Goal: Information Seeking & Learning: Learn about a topic

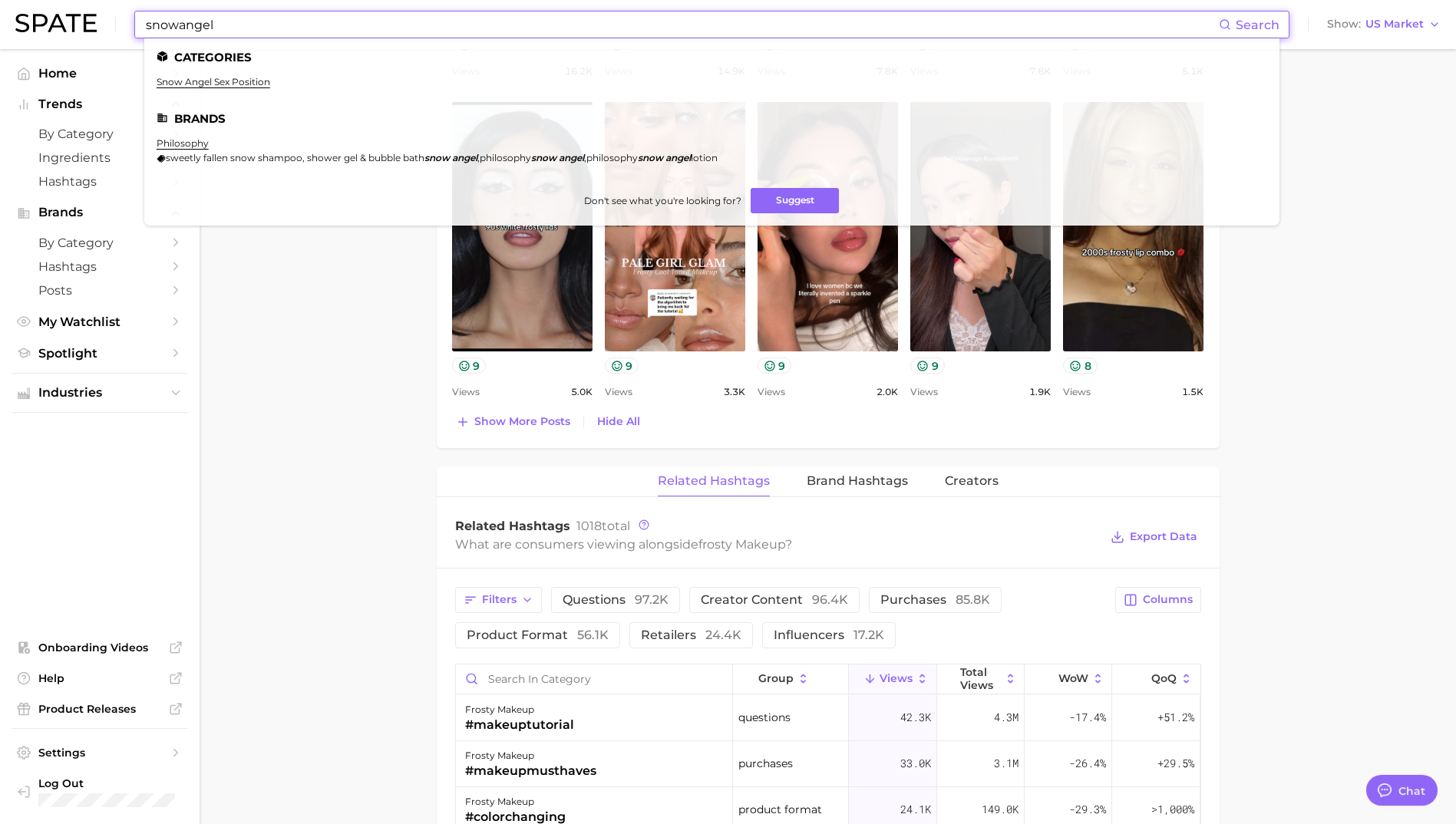
click at [447, 33] on input "snowangel" at bounding box center [682, 24] width 1075 height 26
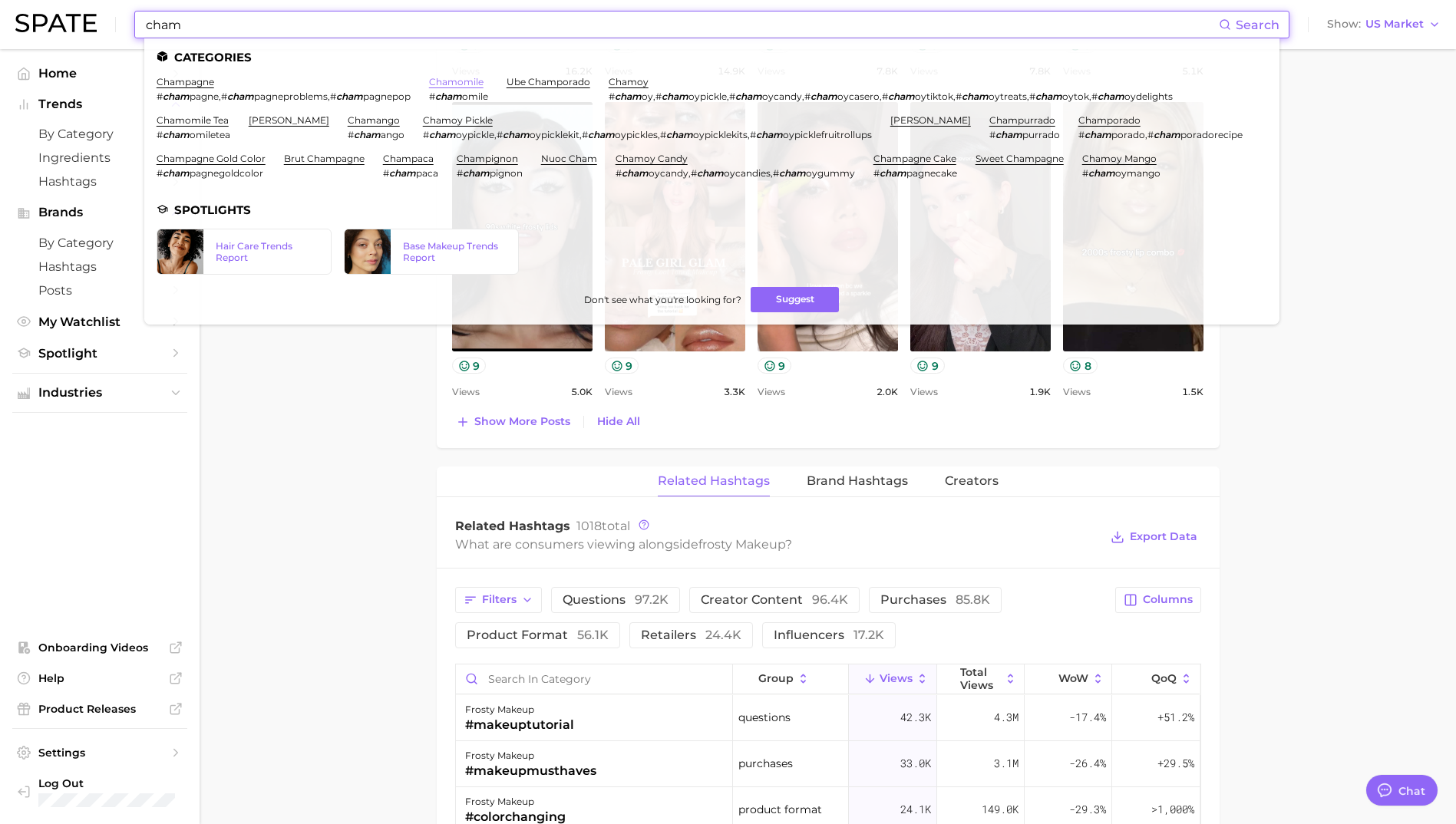
type input "cham"
click at [455, 79] on link "chamomile" at bounding box center [456, 81] width 54 height 12
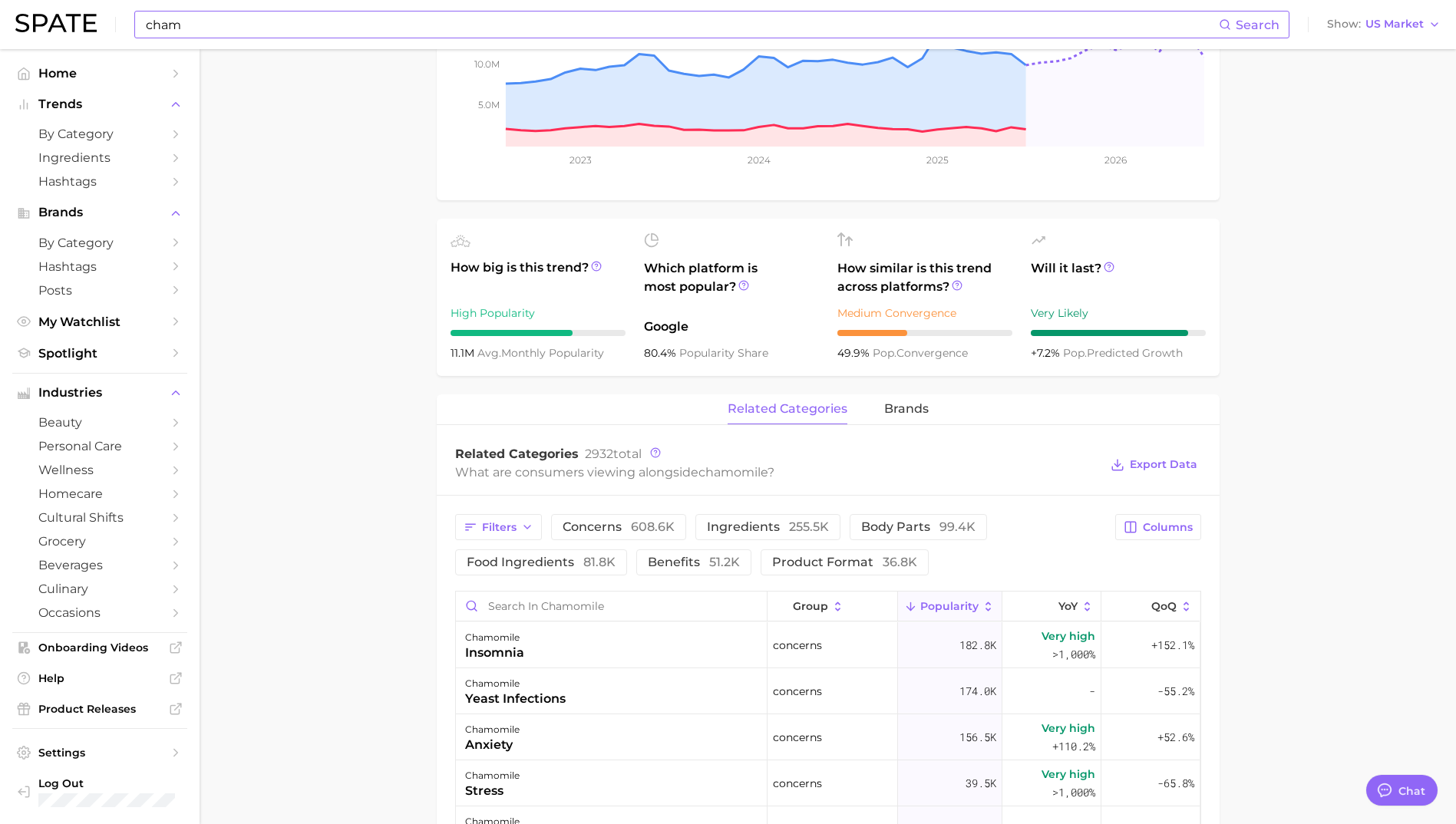
scroll to position [537, 0]
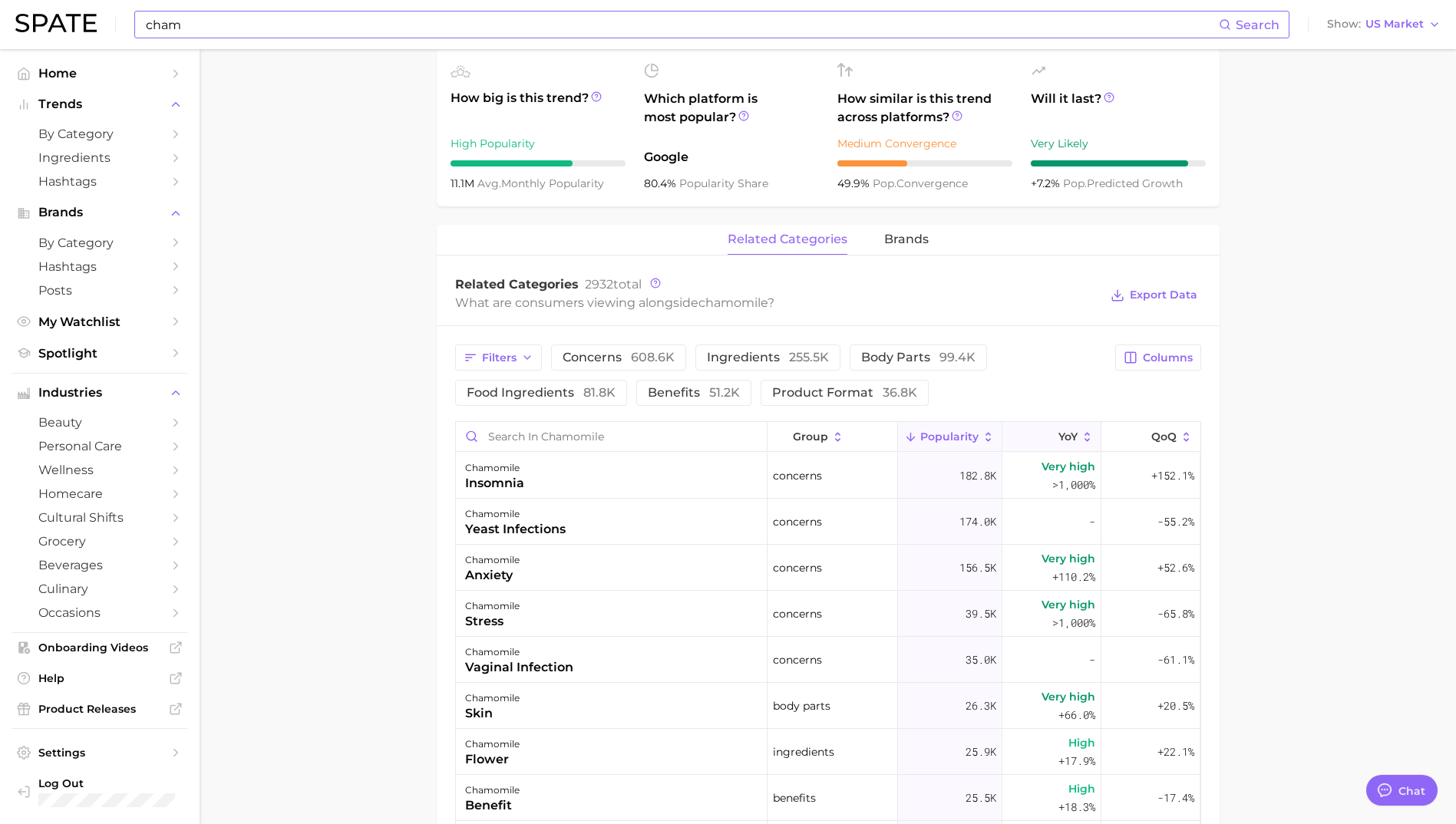
click at [1042, 440] on icon at bounding box center [1048, 437] width 13 height 13
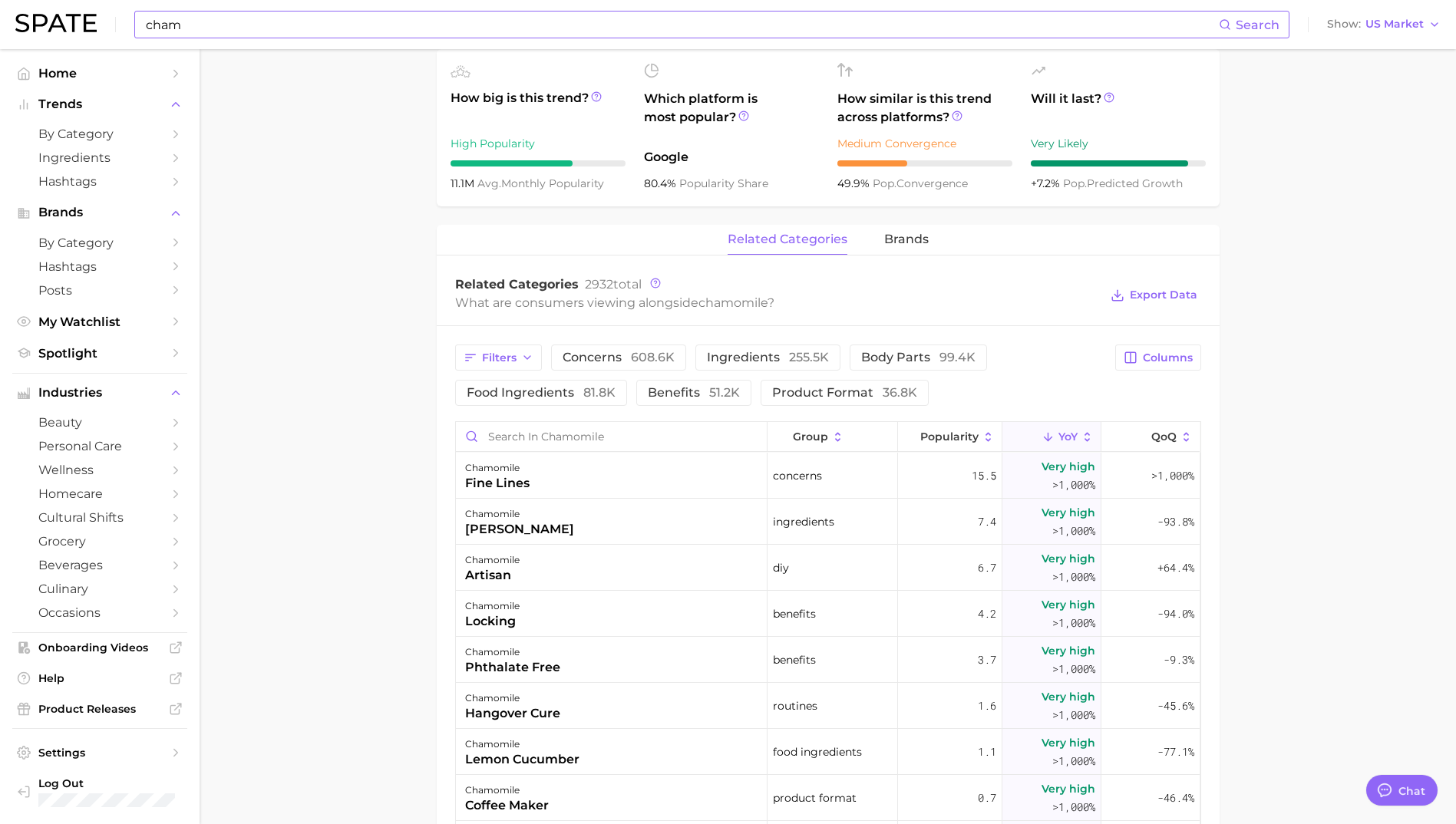
click at [375, 463] on main "1. ingredients 2. [MEDICAL_DATA] products 3. chamomile Overview Google TikTok I…" at bounding box center [827, 426] width 1256 height 1827
click at [558, 437] on input "Search in chamomile" at bounding box center [611, 436] width 311 height 29
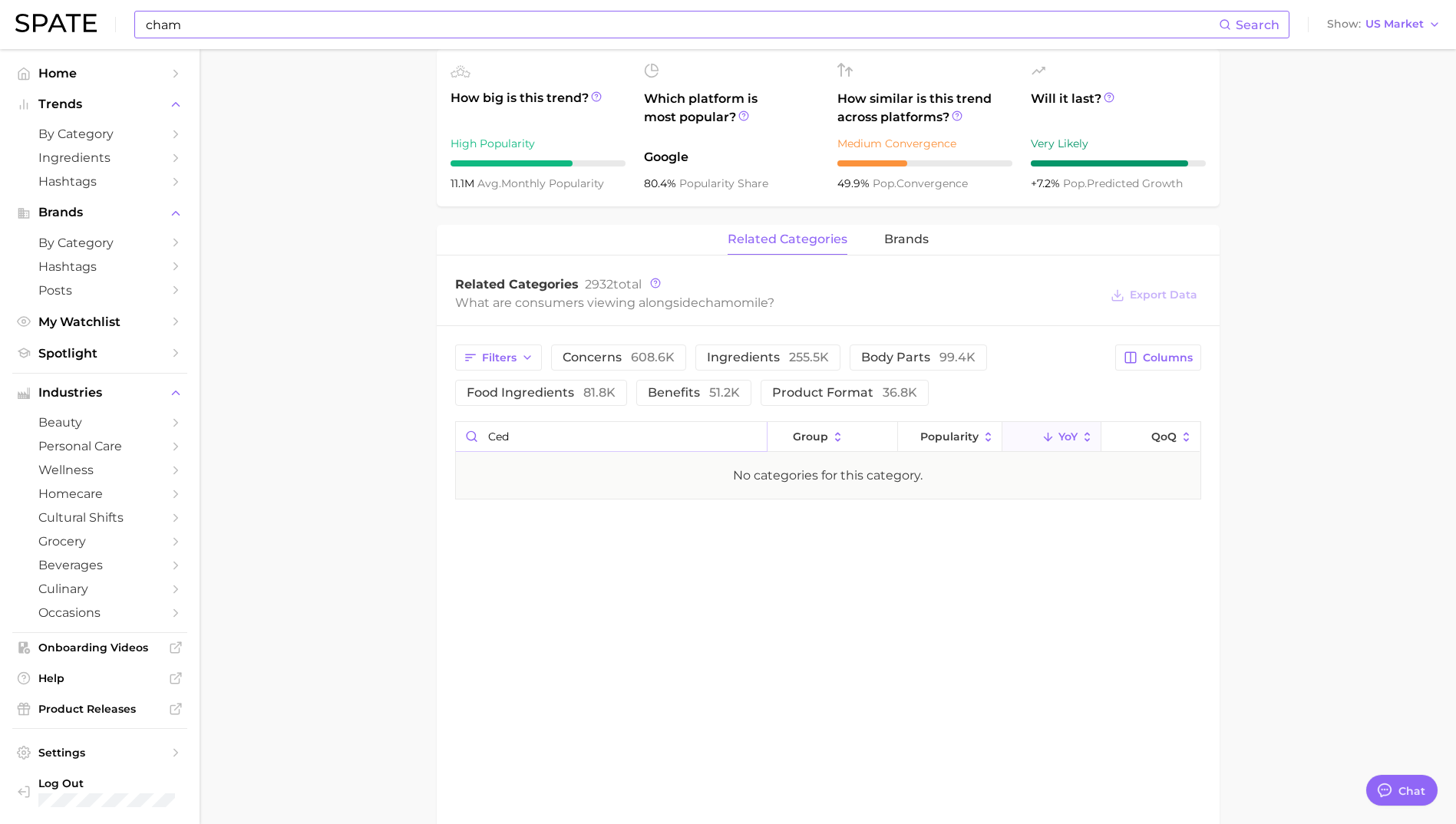
drag, startPoint x: 558, startPoint y: 437, endPoint x: 473, endPoint y: 430, distance: 85.3
click at [481, 430] on input "ced" at bounding box center [611, 436] width 311 height 29
click at [471, 429] on input "sandal" at bounding box center [611, 436] width 311 height 29
type input "cedarwood"
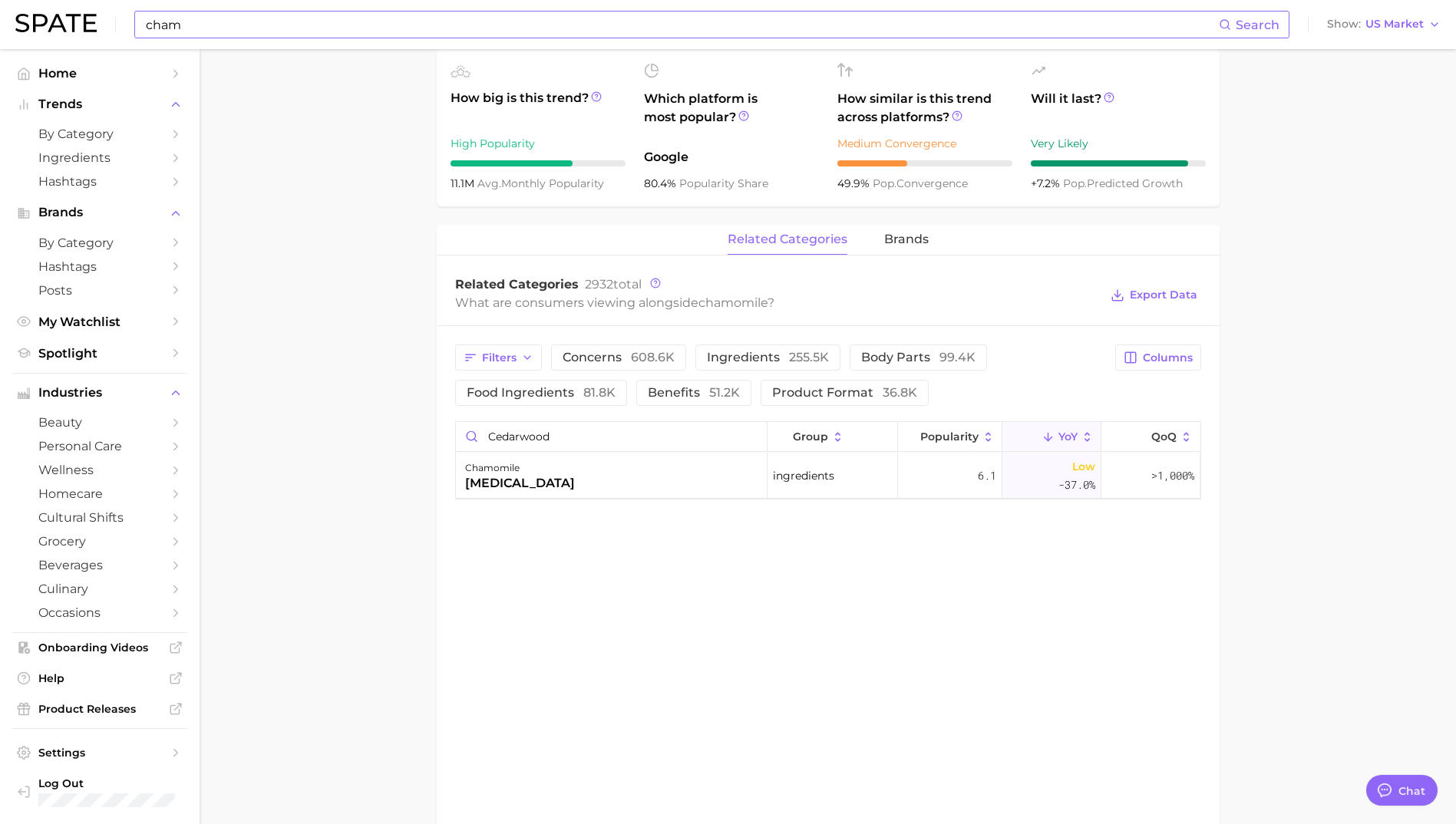
click at [157, 21] on input "cham" at bounding box center [682, 24] width 1075 height 26
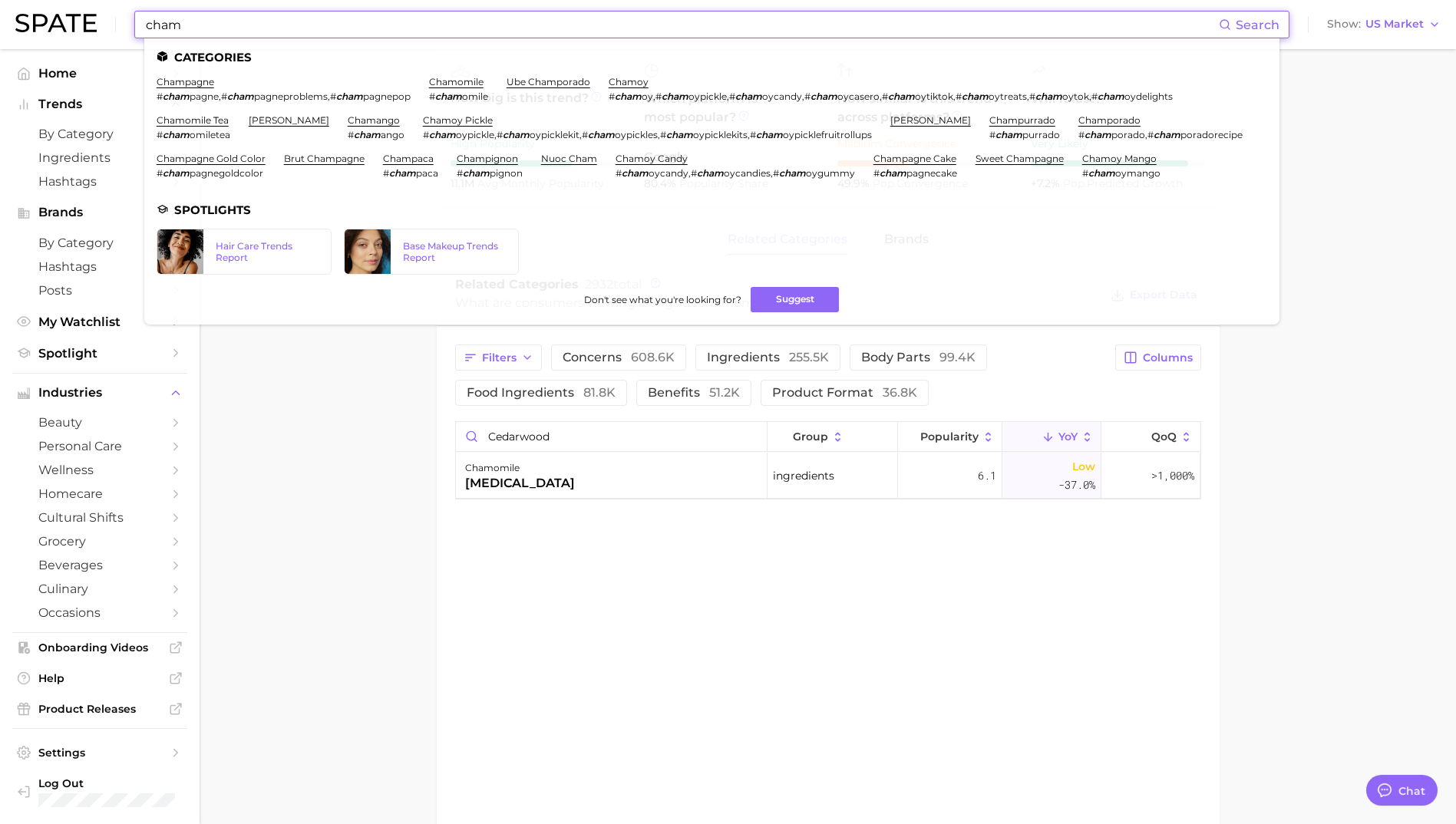
click at [157, 21] on input "cham" at bounding box center [682, 24] width 1075 height 26
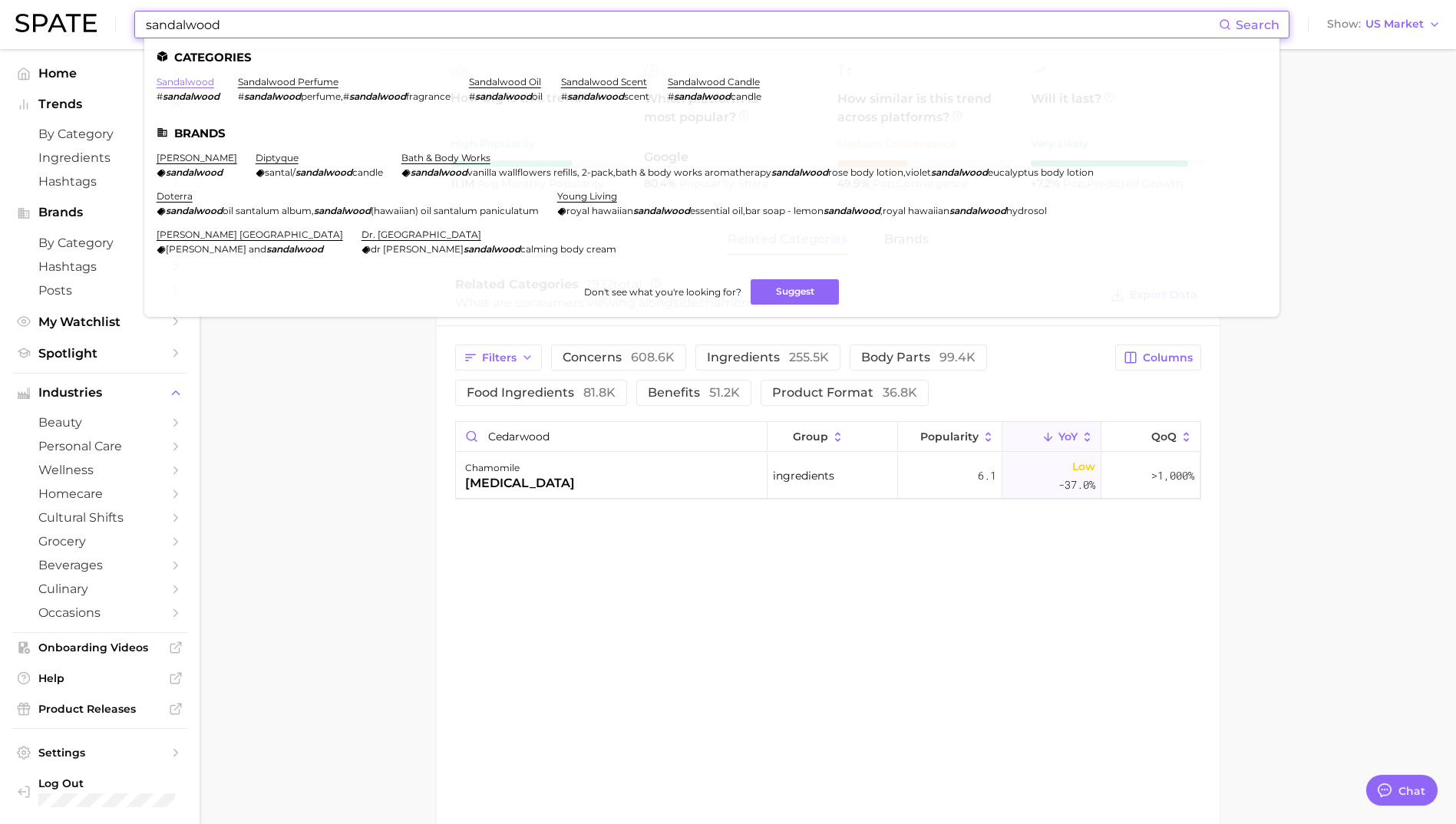
type input "sandalwood"
click at [177, 80] on link "sandalwood" at bounding box center [185, 81] width 57 height 12
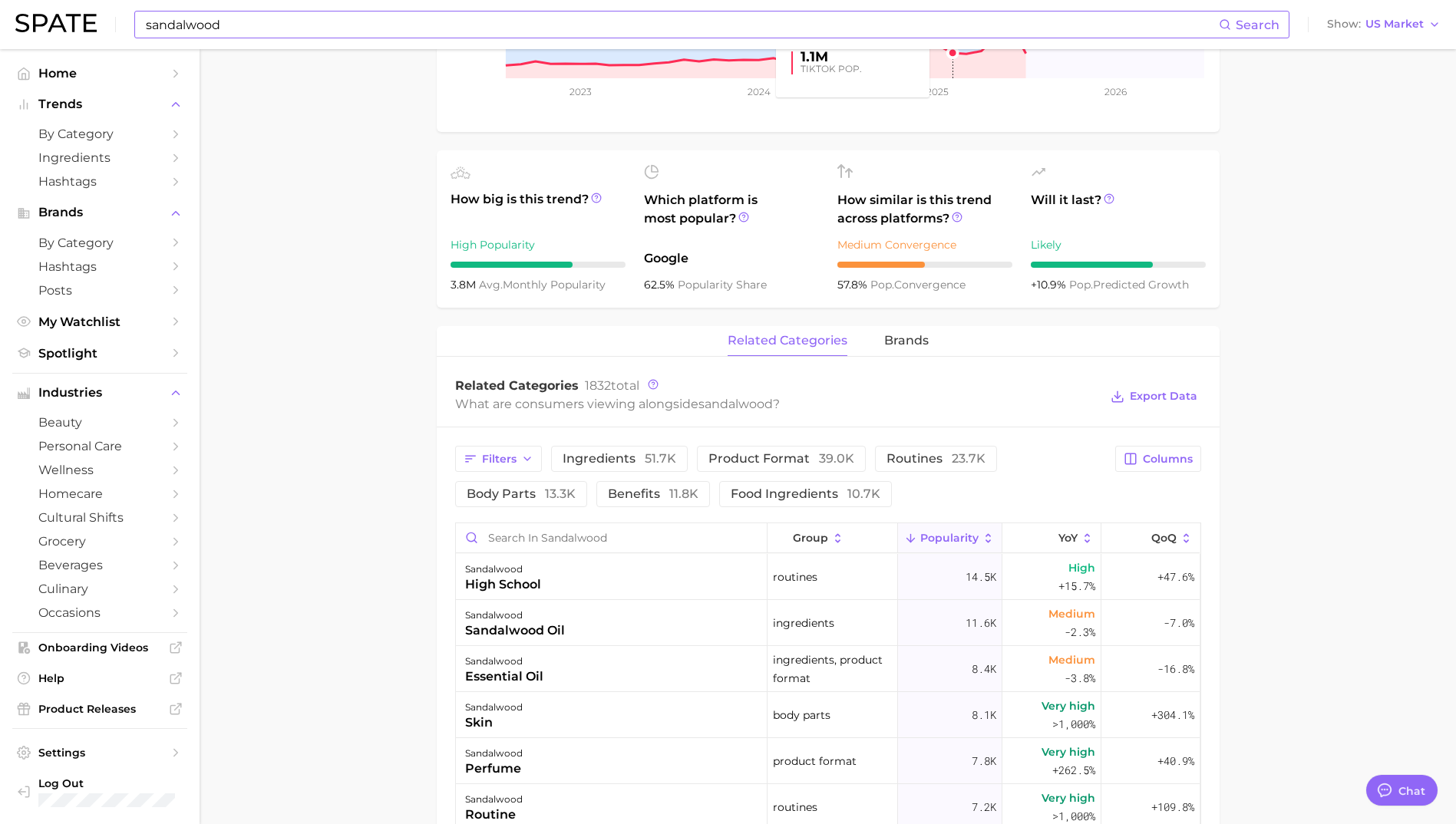
scroll to position [537, 0]
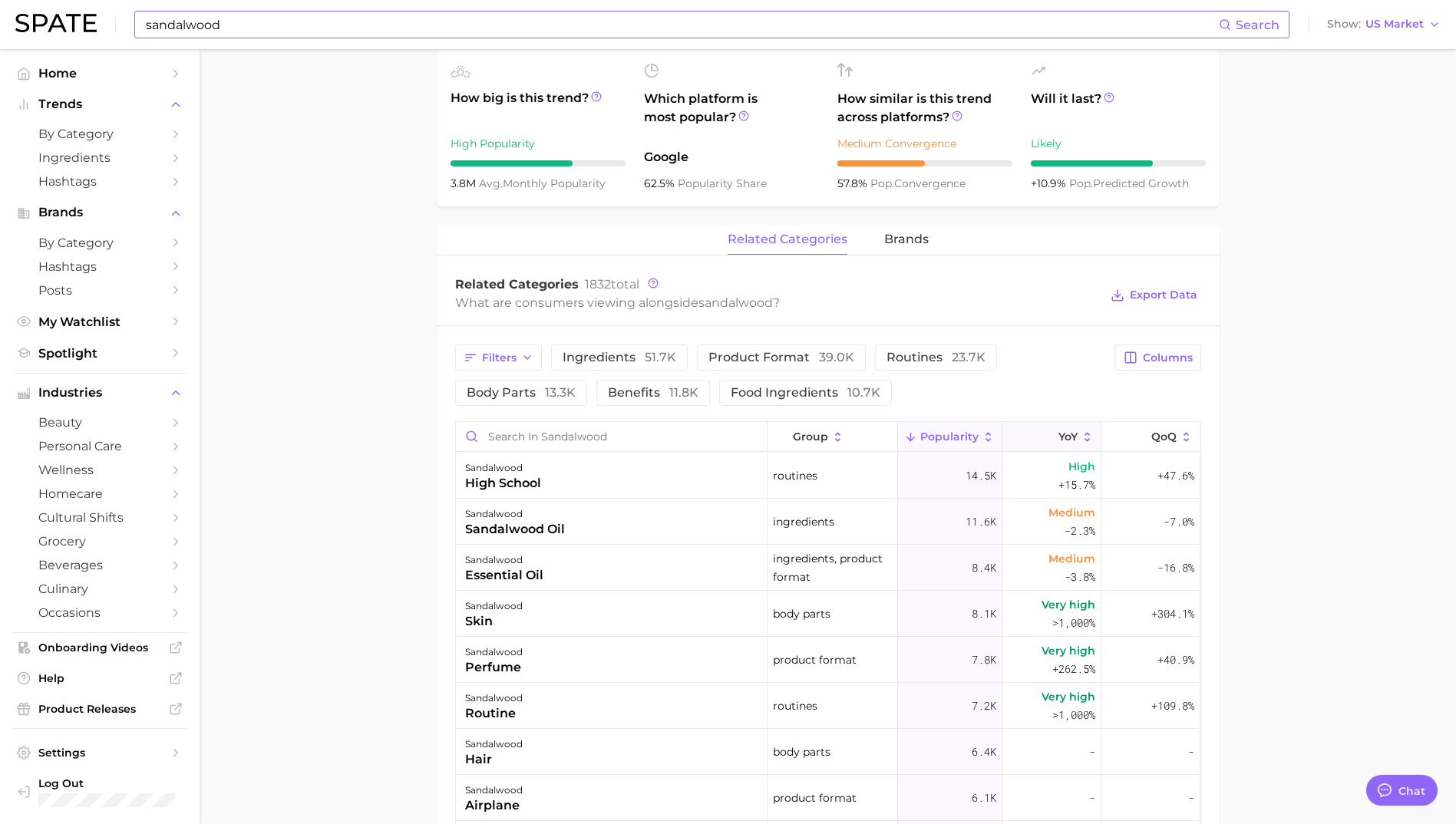
click at [1059, 434] on span "YoY" at bounding box center [1067, 437] width 19 height 12
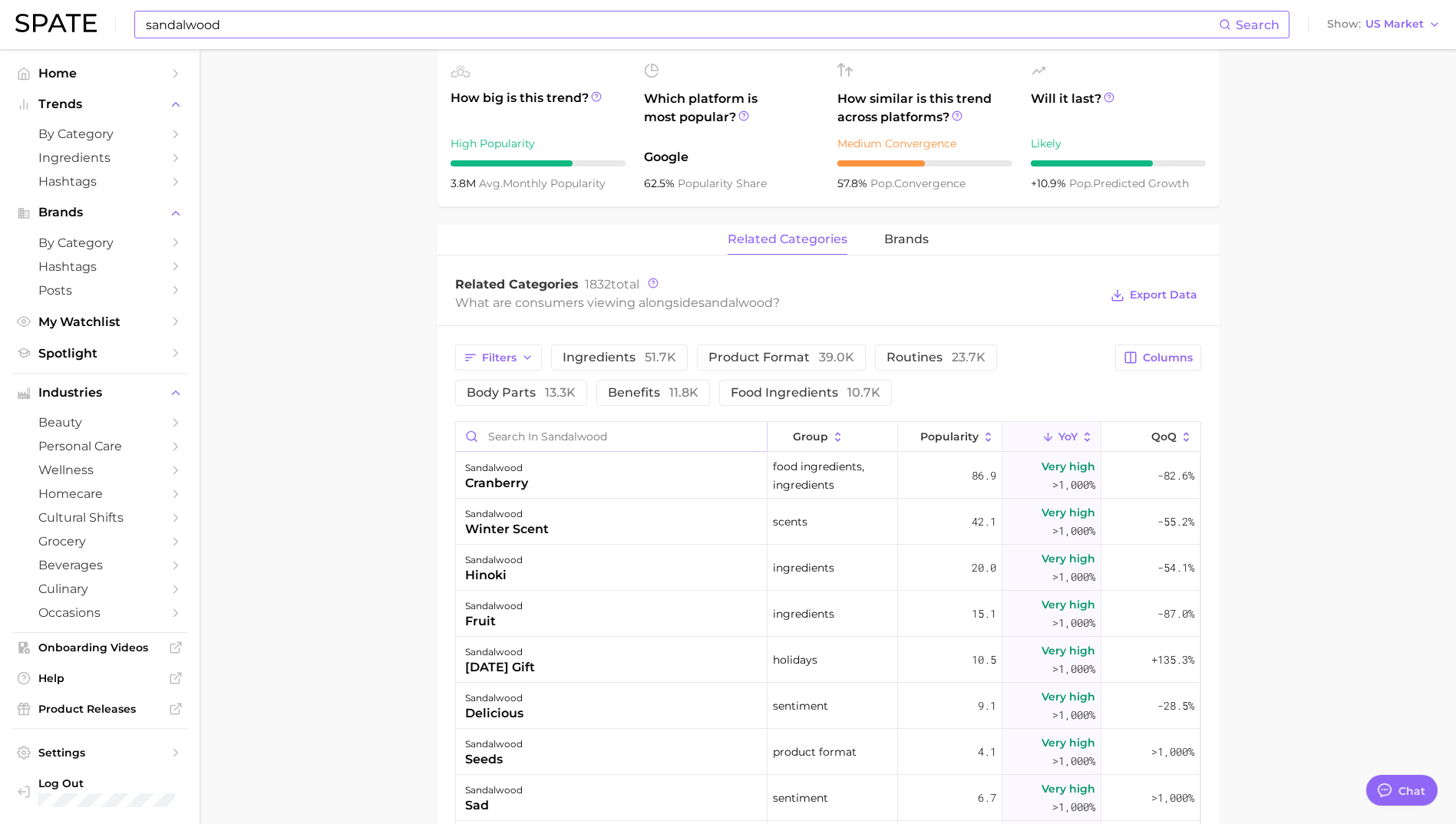
click at [542, 430] on input "Search in sandalwood" at bounding box center [611, 436] width 311 height 29
type input "h"
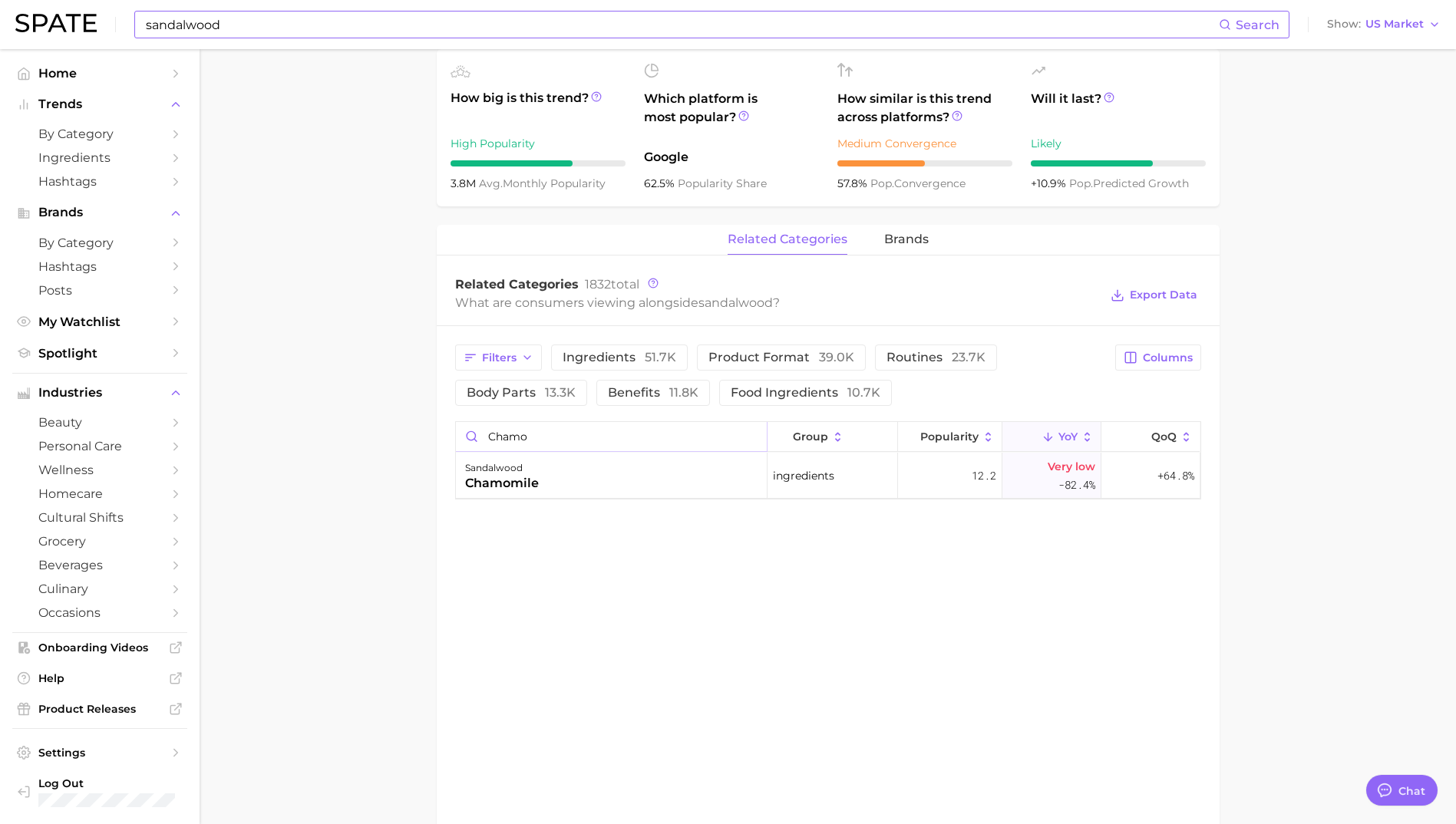
click at [524, 434] on input "chamo" at bounding box center [611, 436] width 311 height 29
type input "chamo"
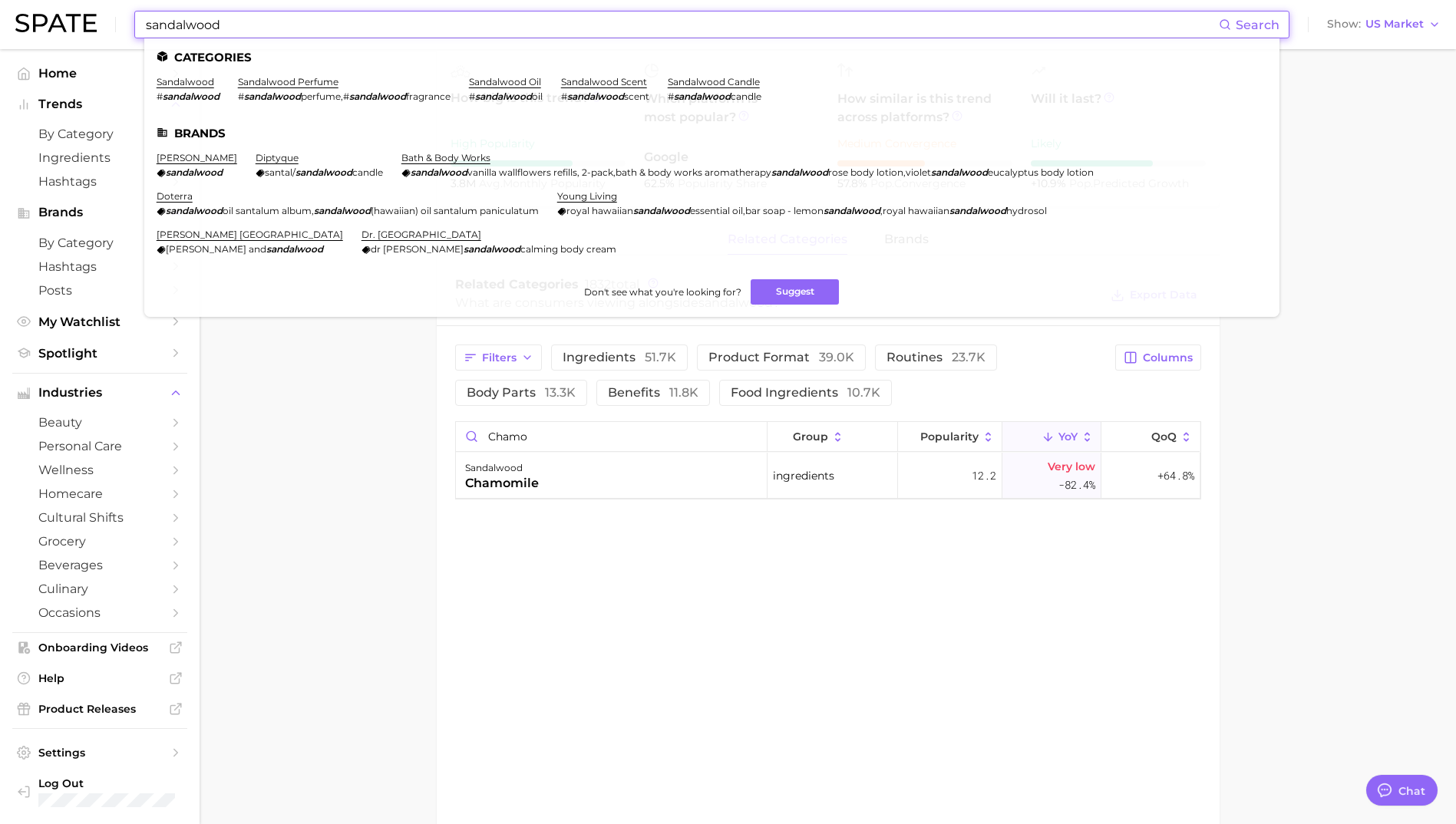
click at [211, 23] on input "sandalwood" at bounding box center [682, 24] width 1075 height 26
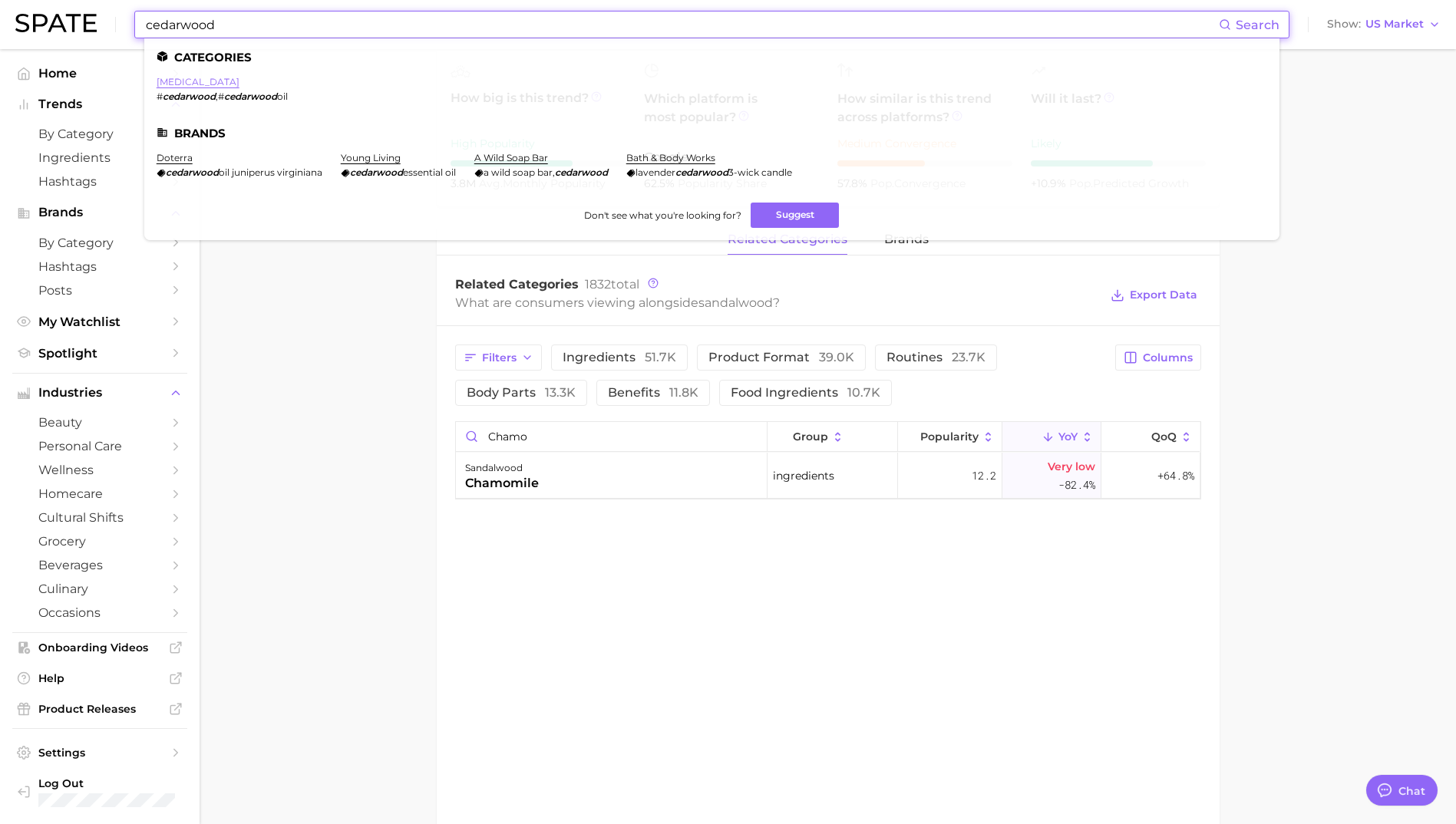
type input "cedarwood"
click at [203, 79] on link "[MEDICAL_DATA]" at bounding box center [197, 81] width 83 height 12
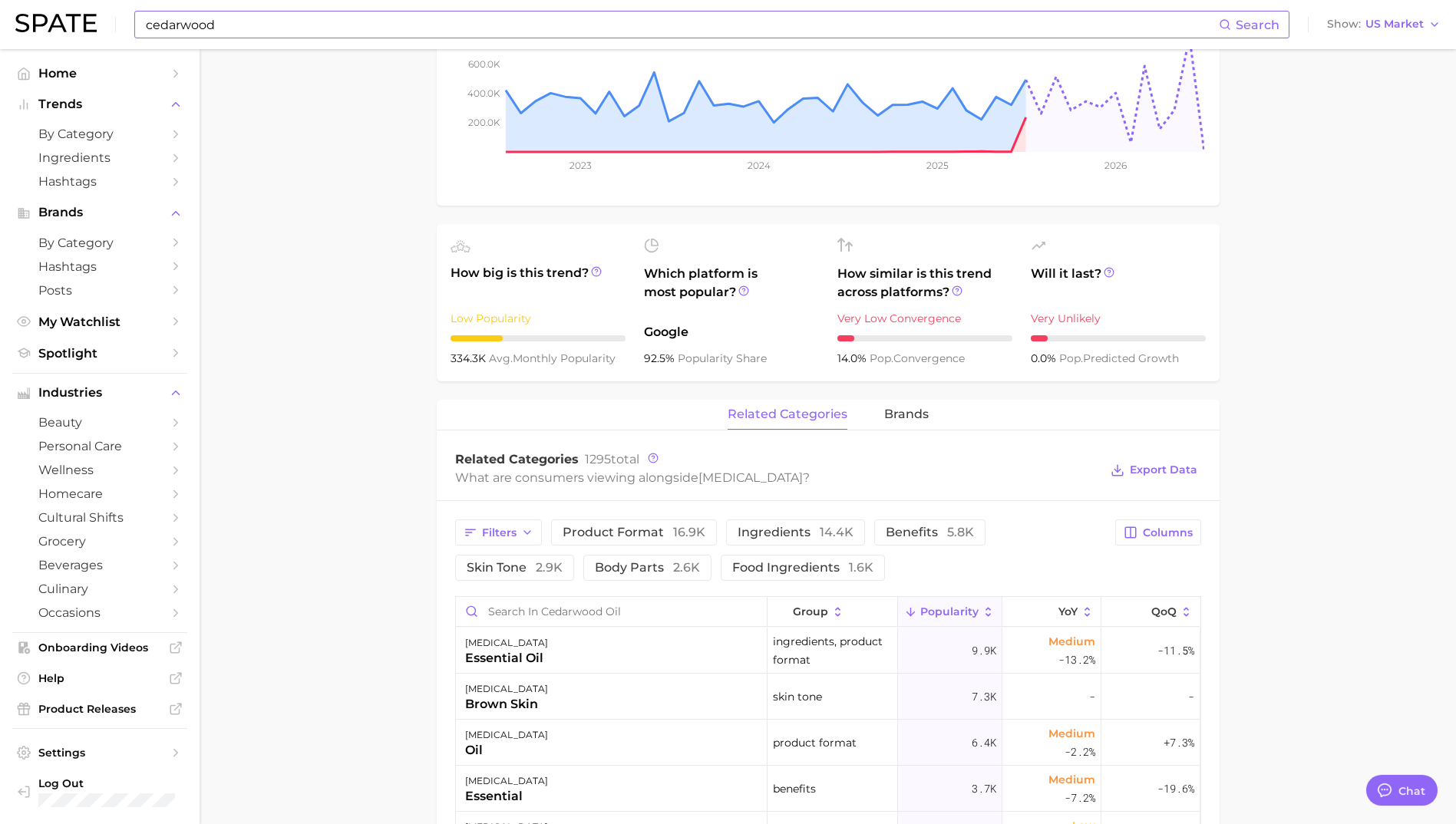
scroll to position [460, 0]
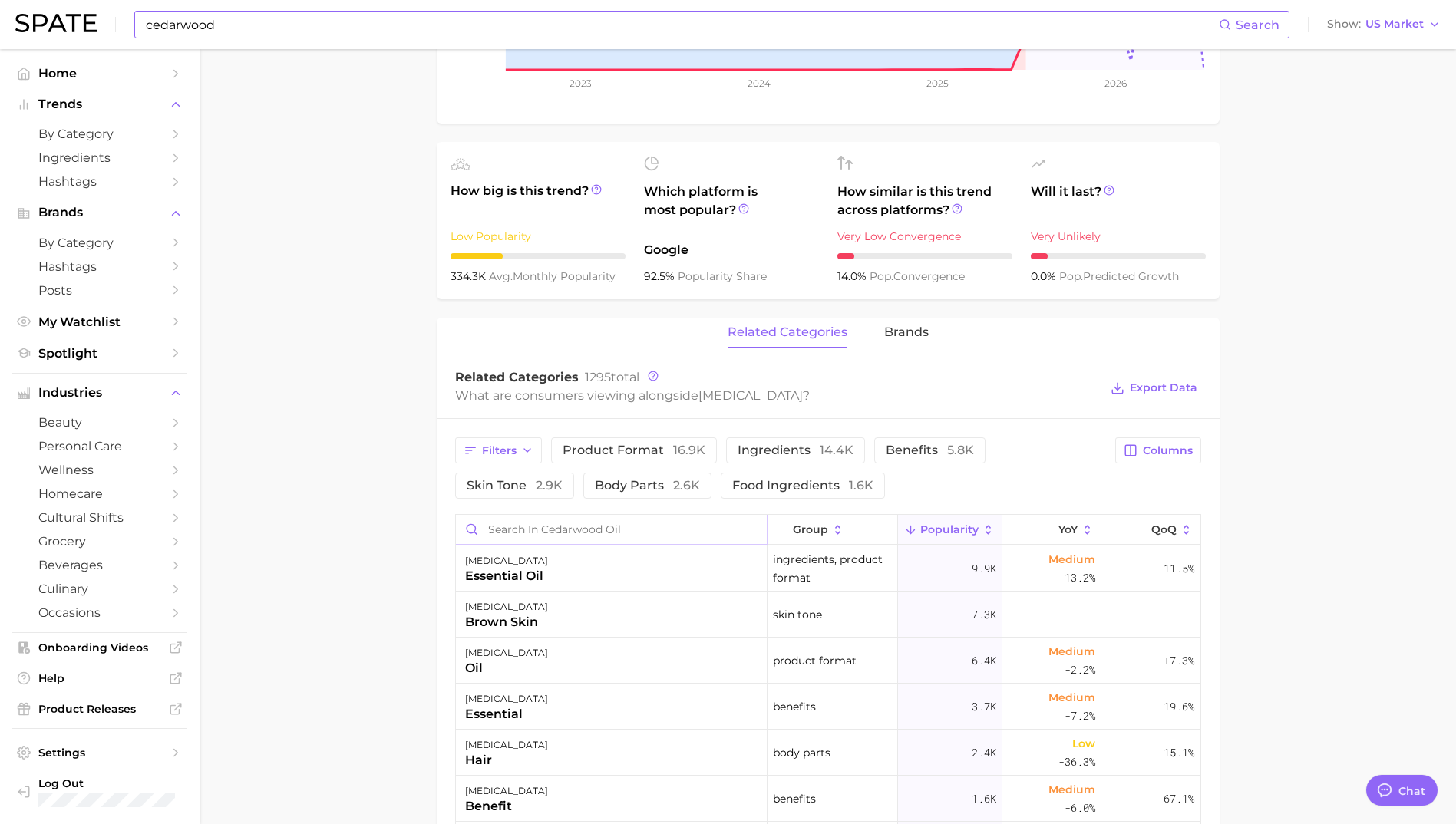
click at [632, 533] on input "Search in cedarwood oil" at bounding box center [611, 529] width 311 height 29
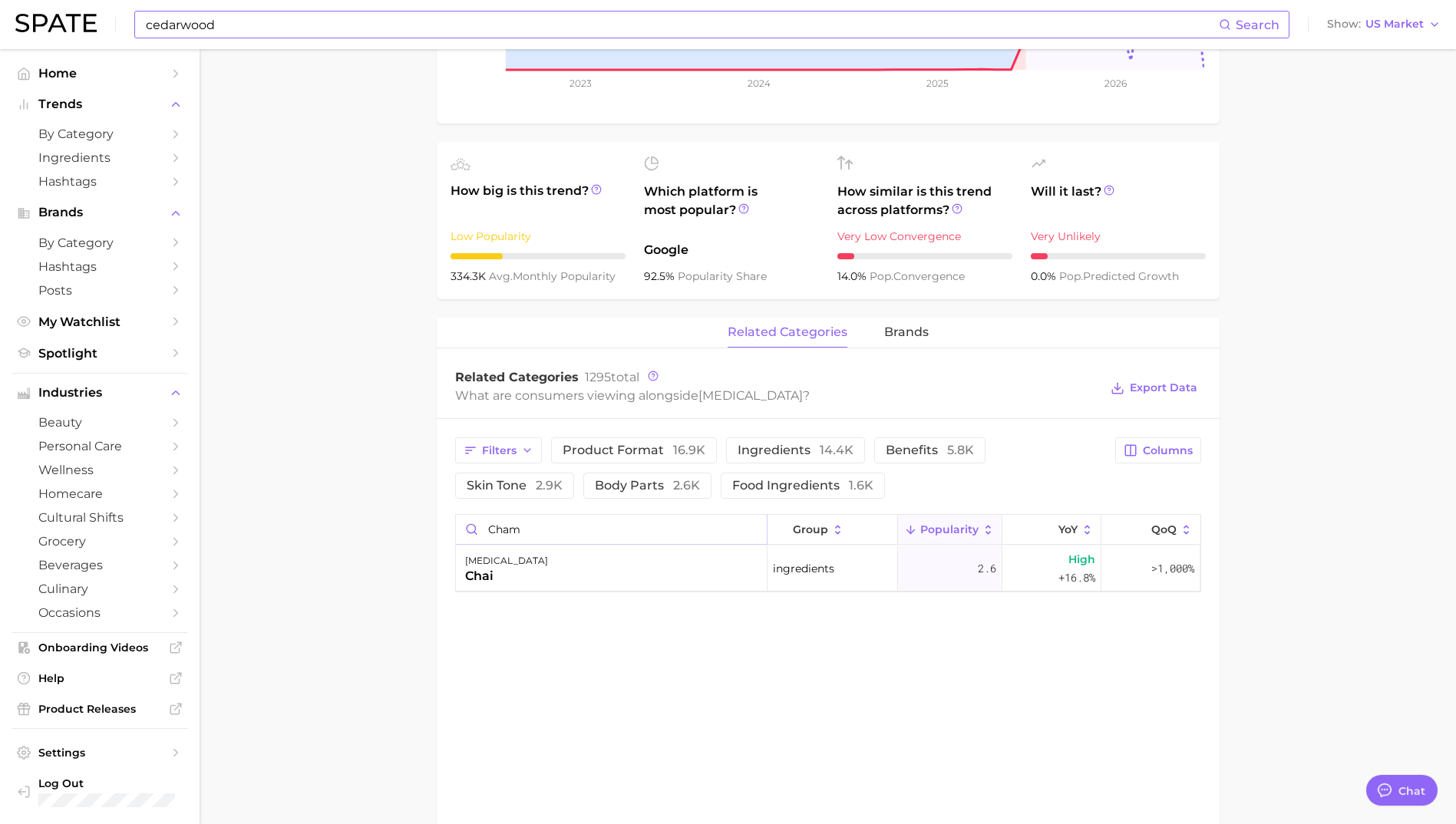
type input "cham"
click at [232, 22] on input "cedarwood" at bounding box center [682, 24] width 1075 height 26
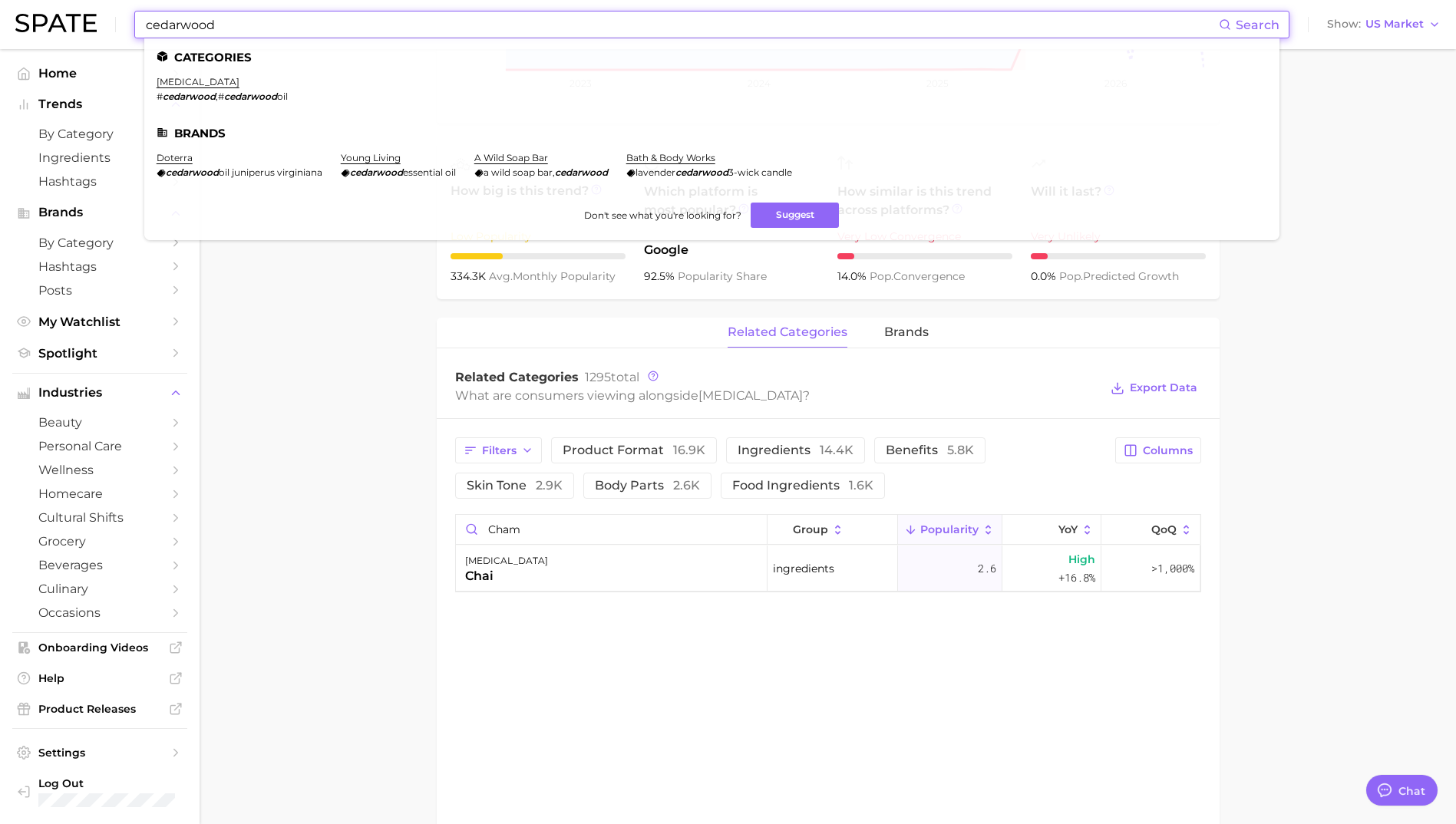
click at [232, 22] on input "cedarwood" at bounding box center [682, 24] width 1075 height 26
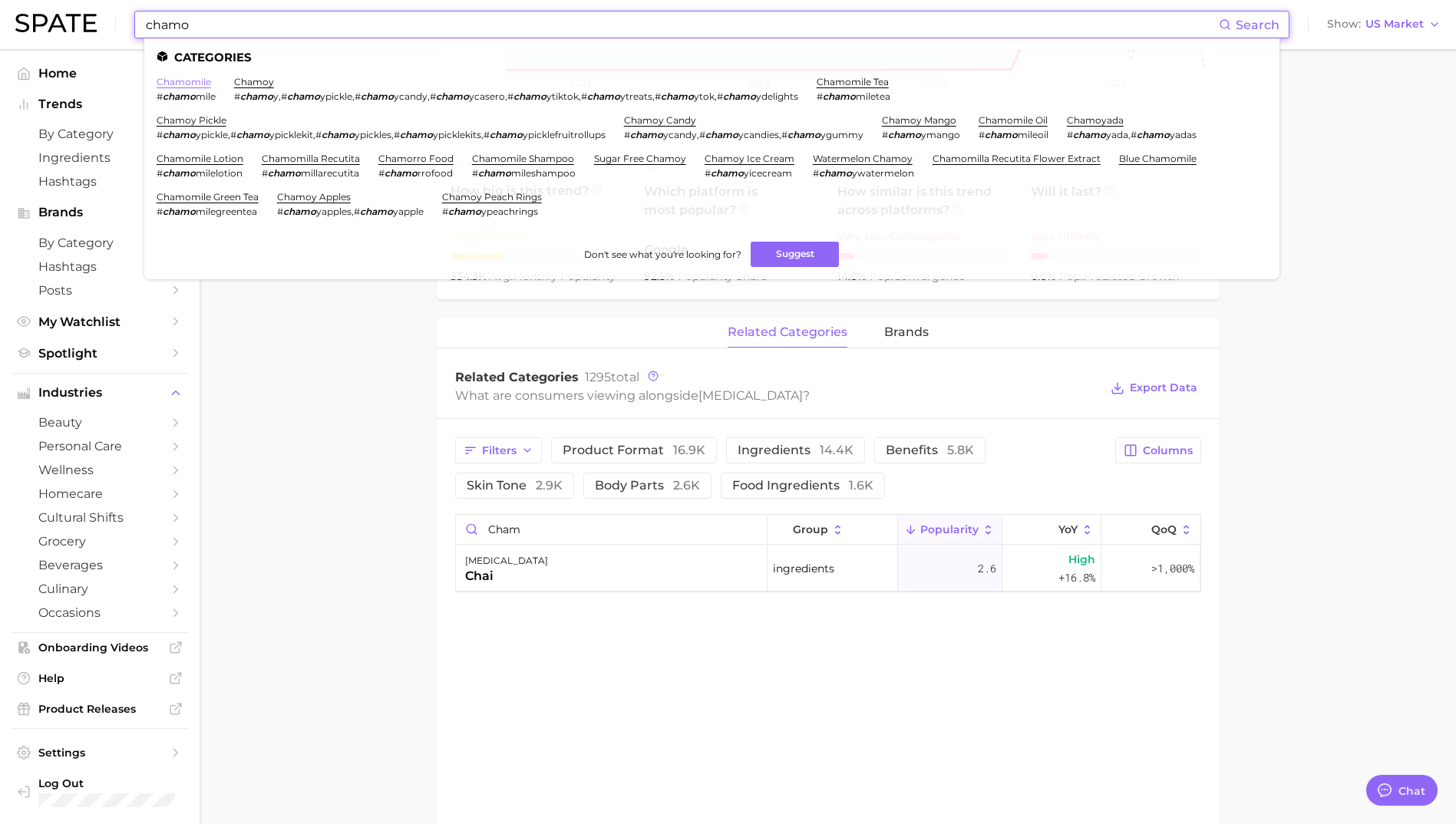
click at [172, 79] on link "chamomile" at bounding box center [183, 81] width 54 height 12
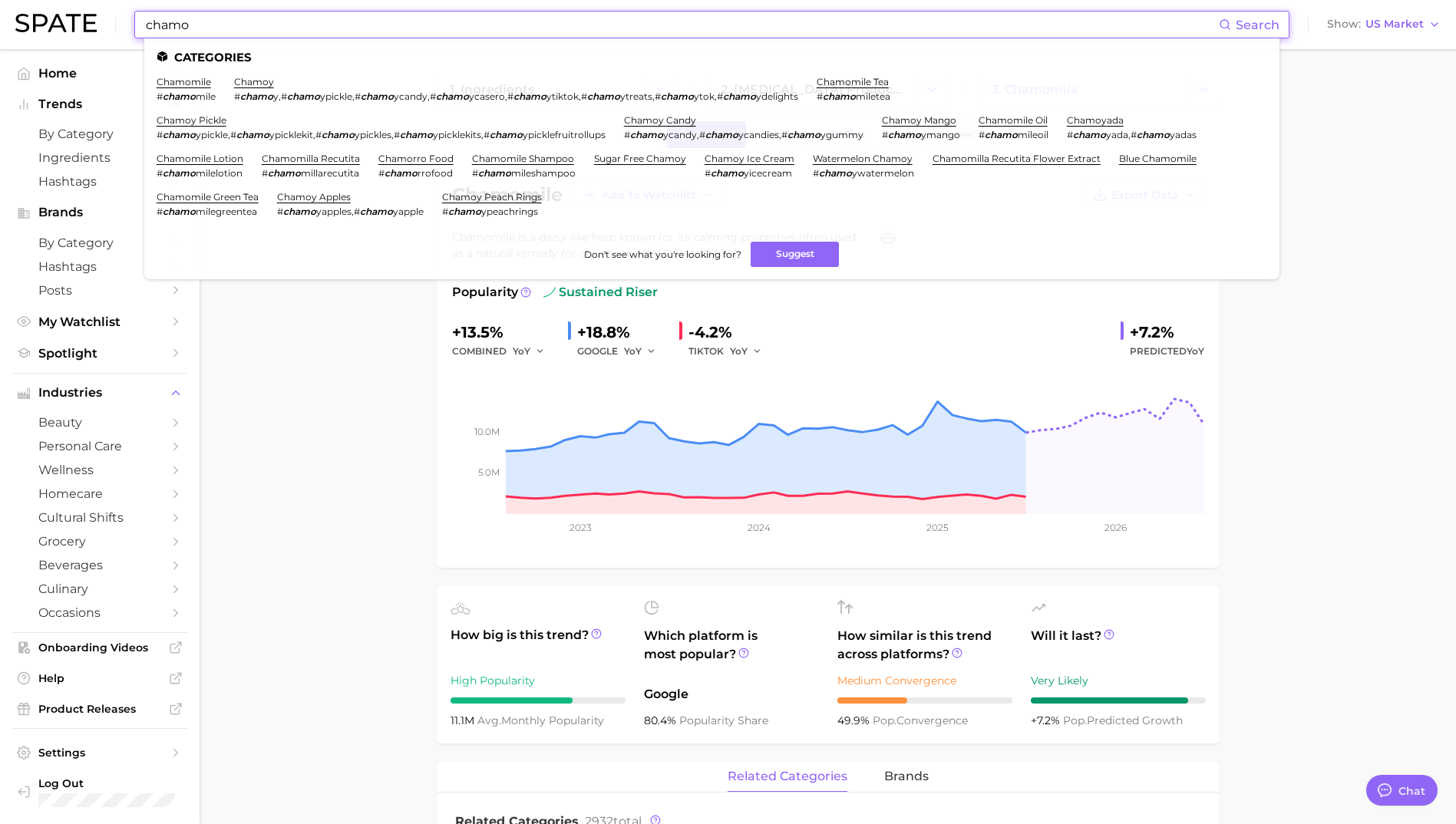
click at [205, 24] on input "chamo" at bounding box center [682, 24] width 1075 height 26
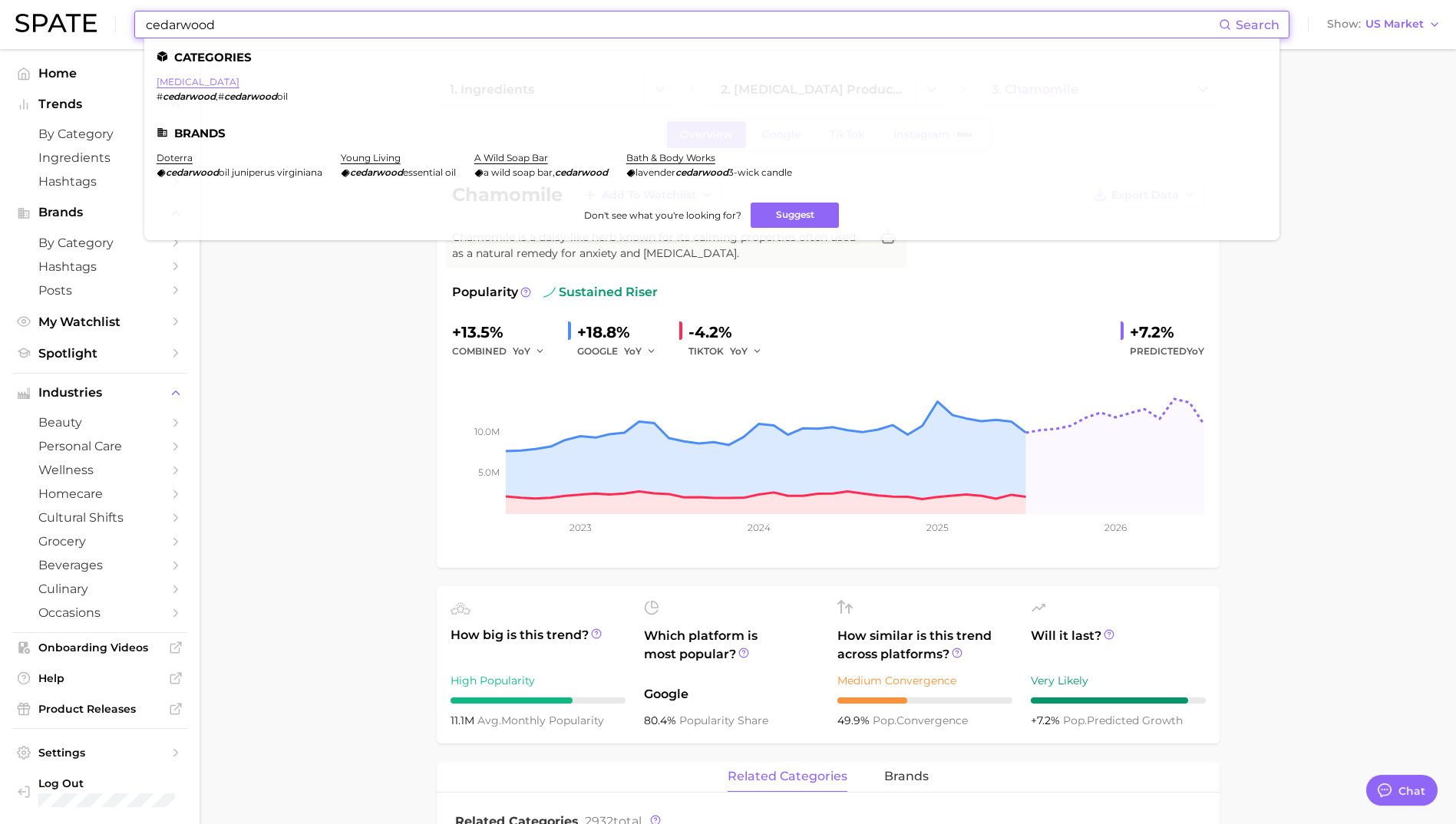
type input "cedarwood"
click at [192, 85] on link "[MEDICAL_DATA]" at bounding box center [197, 81] width 83 height 12
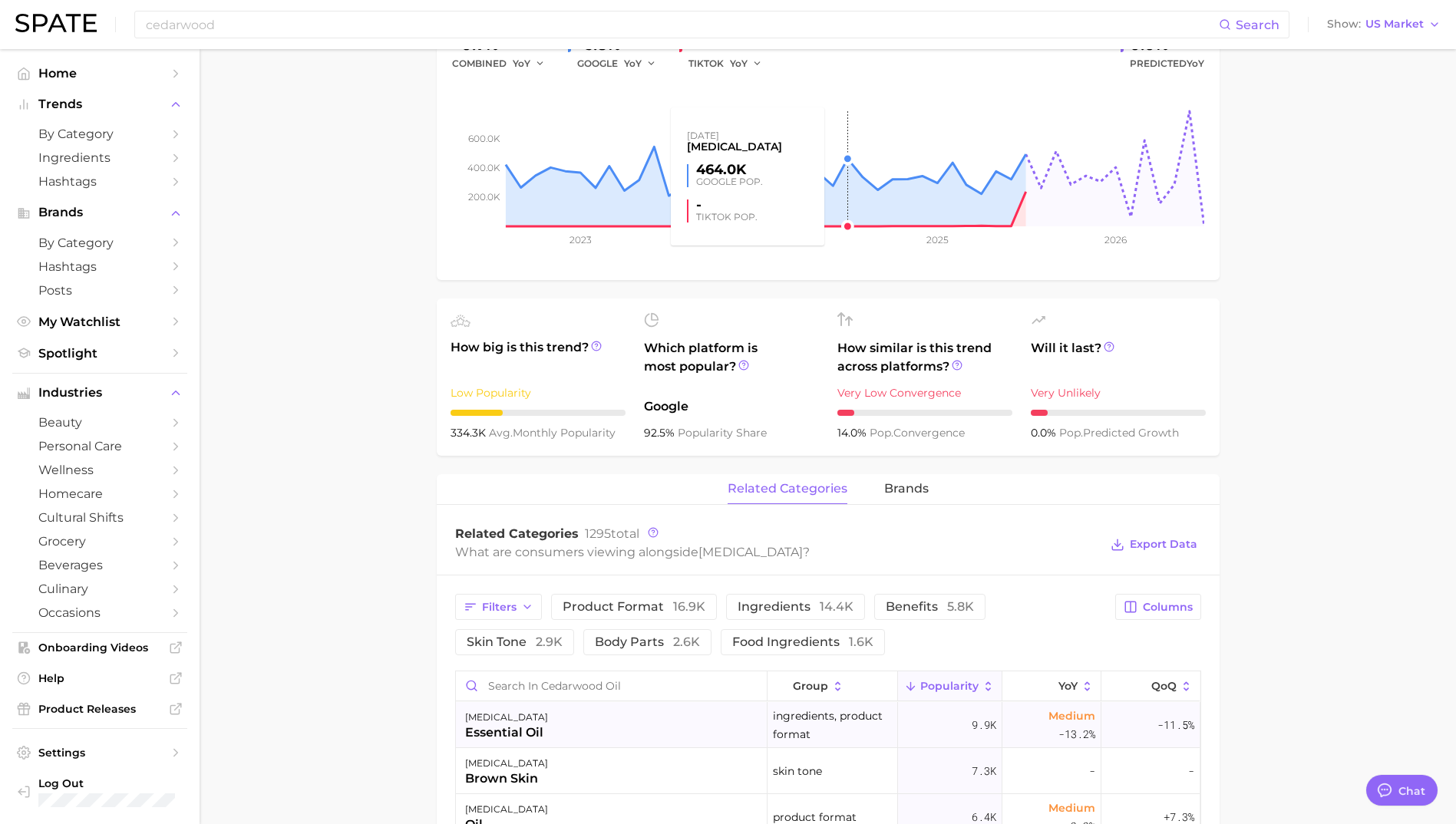
scroll to position [537, 0]
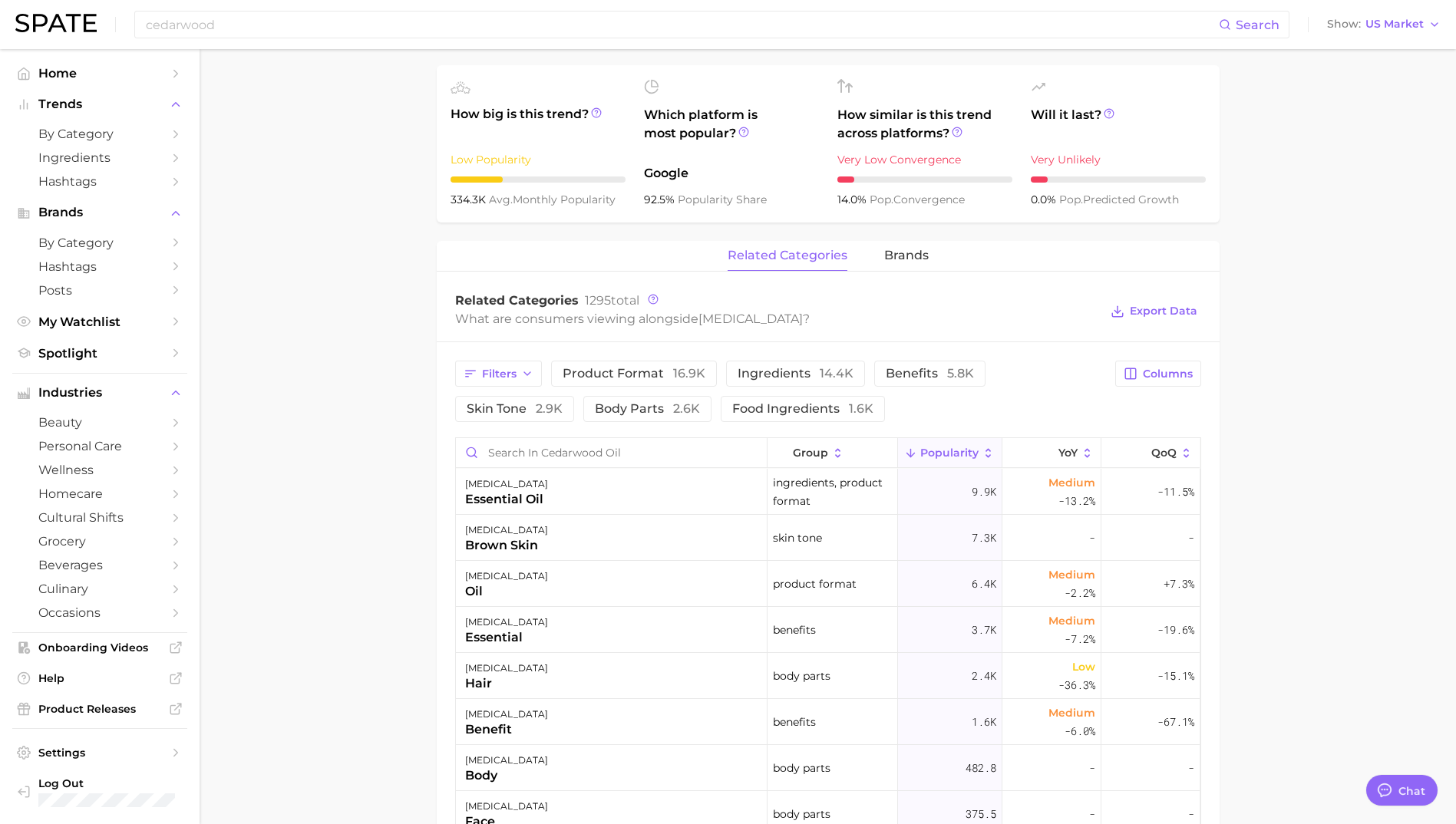
click at [1044, 436] on div "Filters product format 16.9k ingredients 14.4k benefits 5.8k skin tone 2.9k bod…" at bounding box center [828, 811] width 782 height 937
click at [1051, 444] on button "YoY" at bounding box center [1051, 454] width 99 height 30
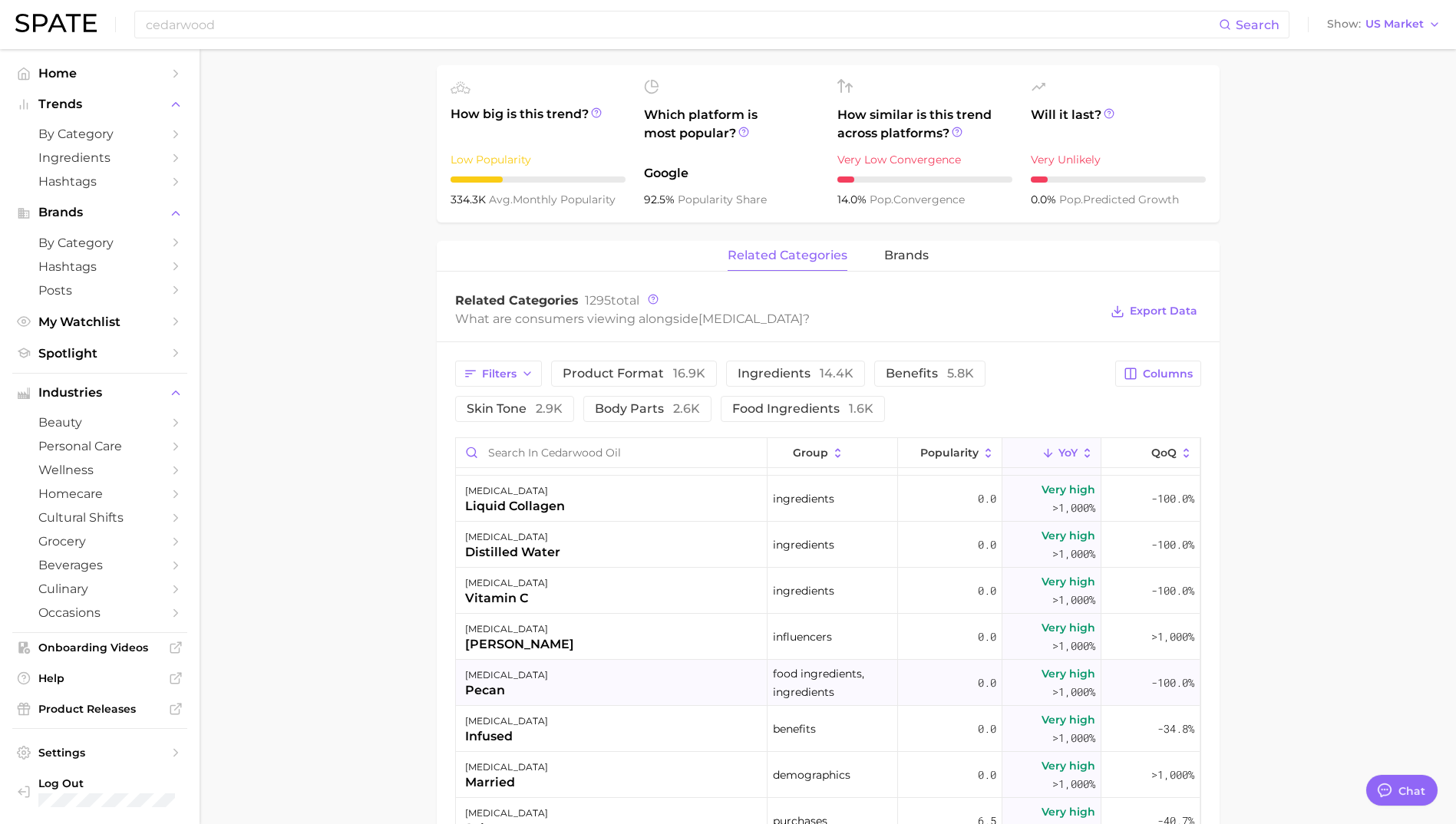
scroll to position [690, 0]
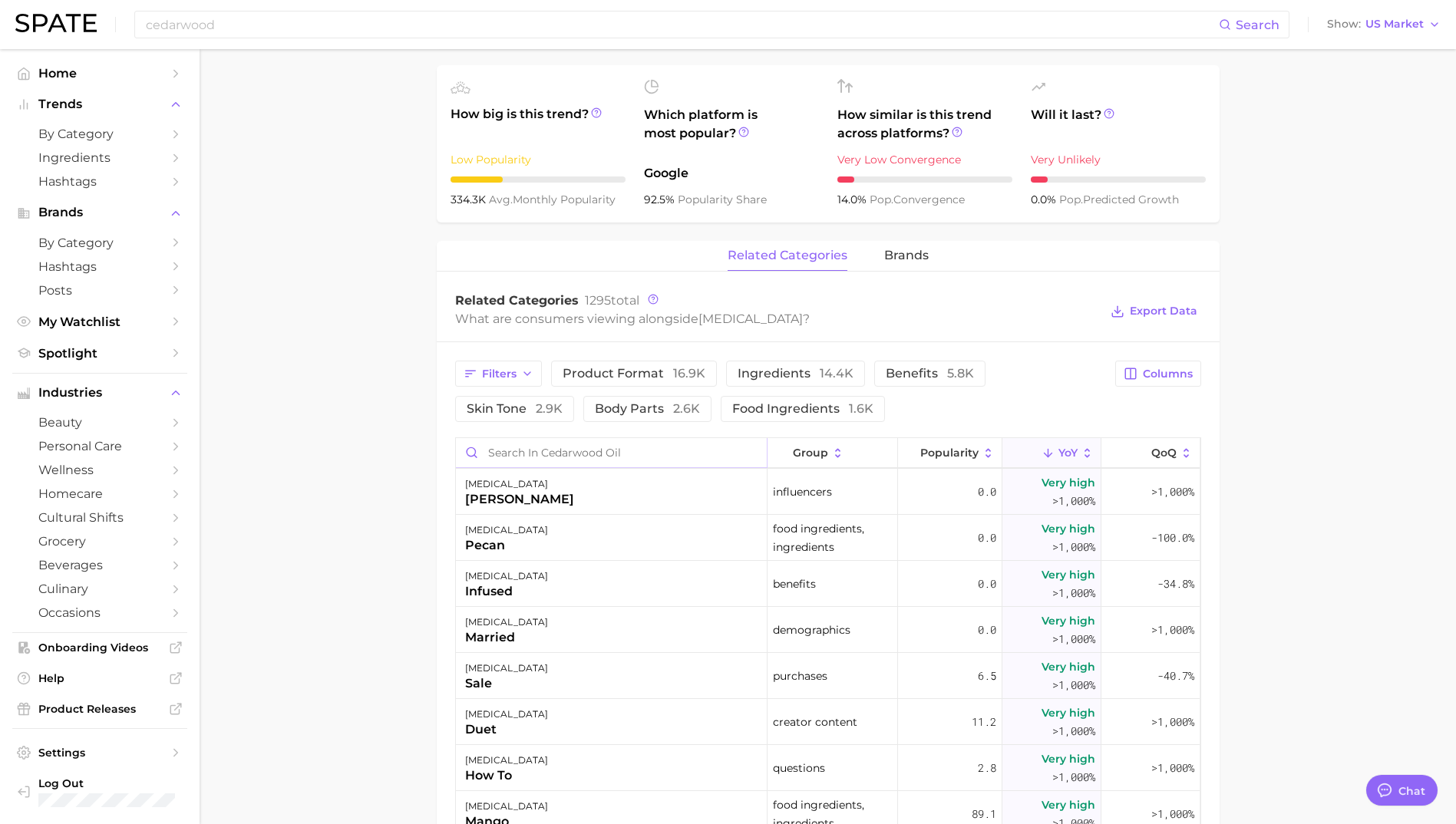
click at [530, 454] on input "Search in cedarwood oil" at bounding box center [611, 453] width 311 height 29
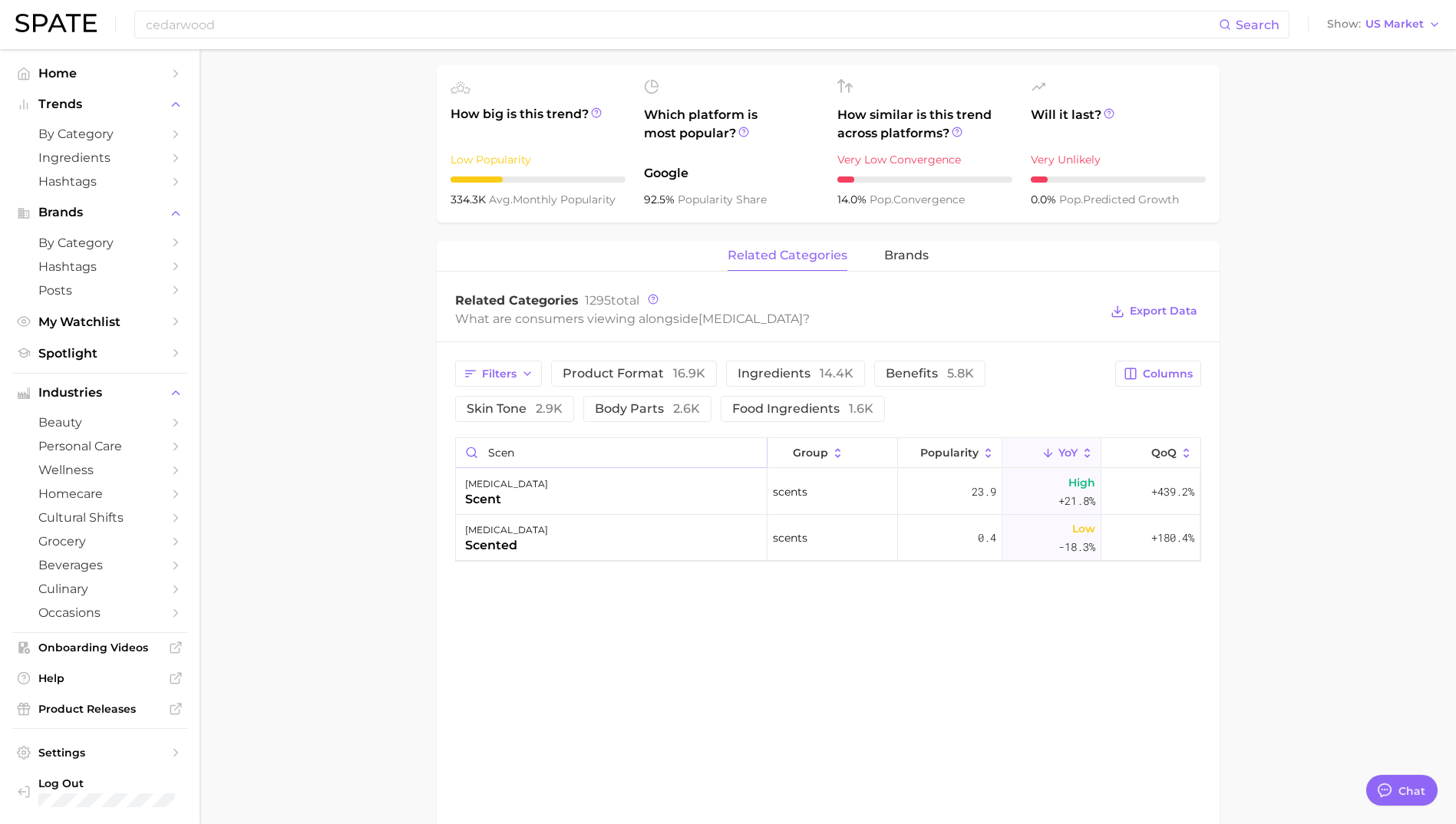
type input "scen"
click at [252, 23] on input "cedarwood" at bounding box center [682, 24] width 1075 height 26
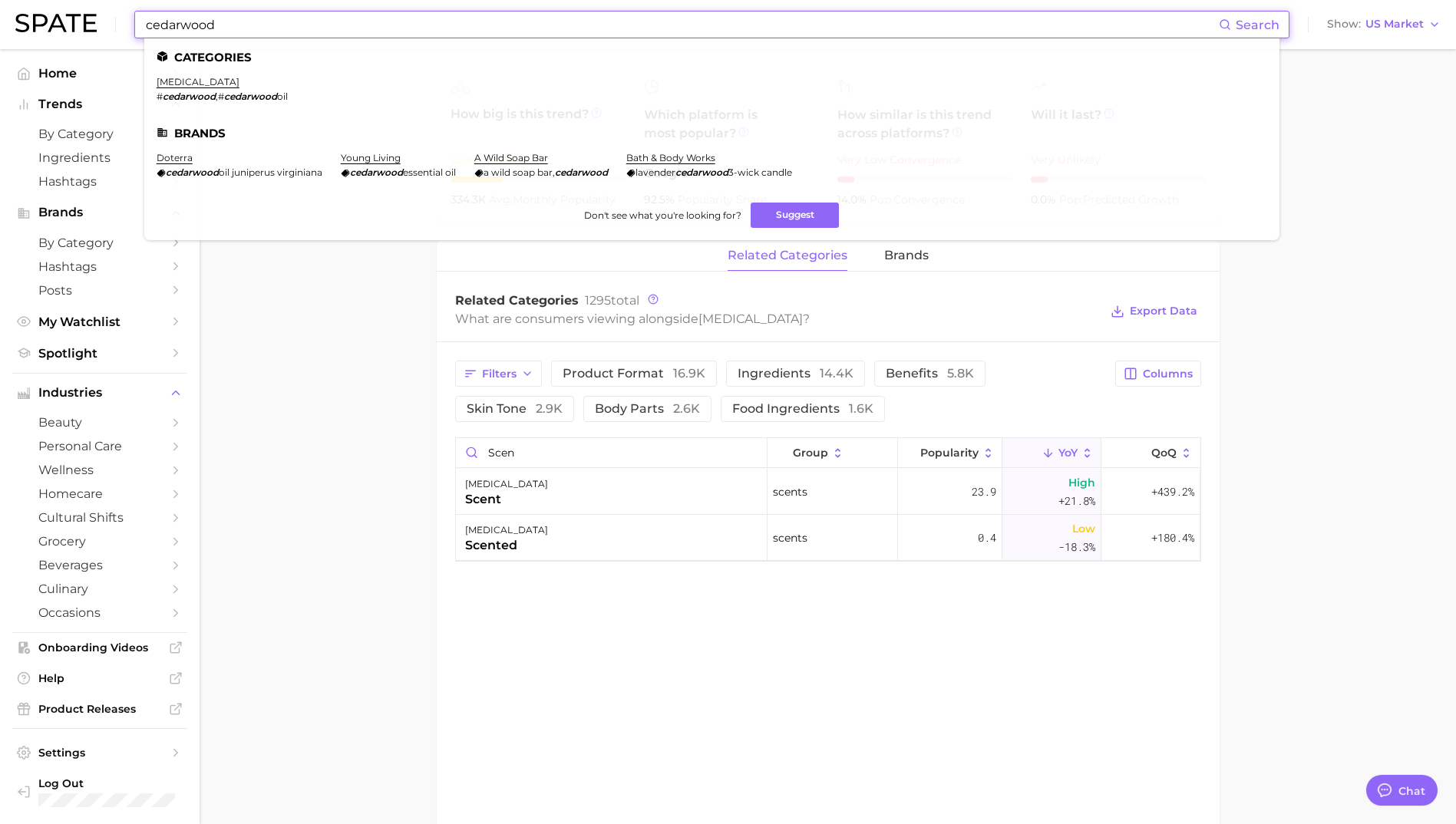
click at [252, 23] on input "cedarwood" at bounding box center [682, 24] width 1075 height 26
click at [250, 23] on input "cedarwood" at bounding box center [682, 24] width 1075 height 26
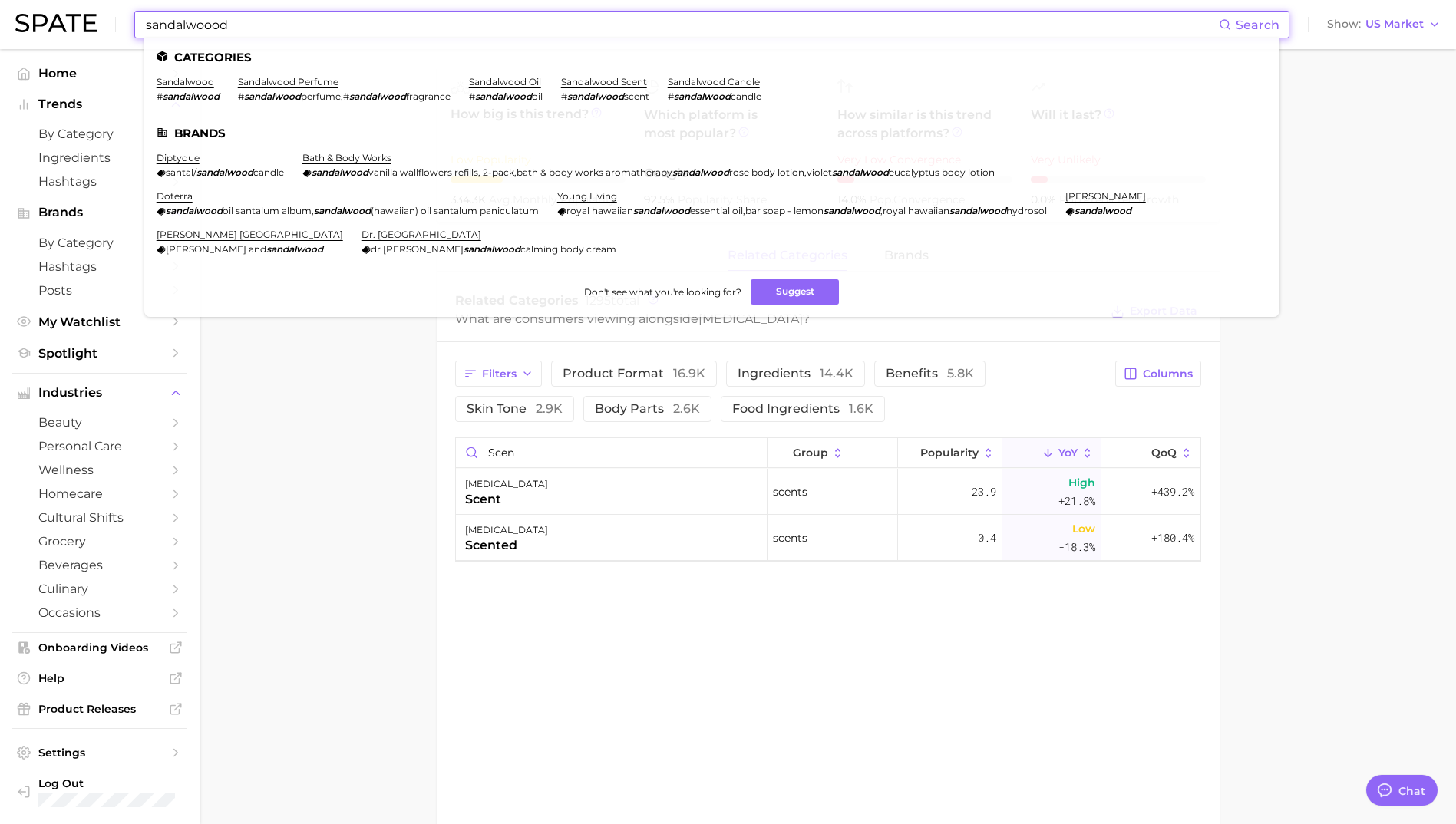
drag, startPoint x: 205, startPoint y: 80, endPoint x: 207, endPoint y: 91, distance: 11.2
click at [205, 80] on link "sandalwood" at bounding box center [185, 81] width 57 height 12
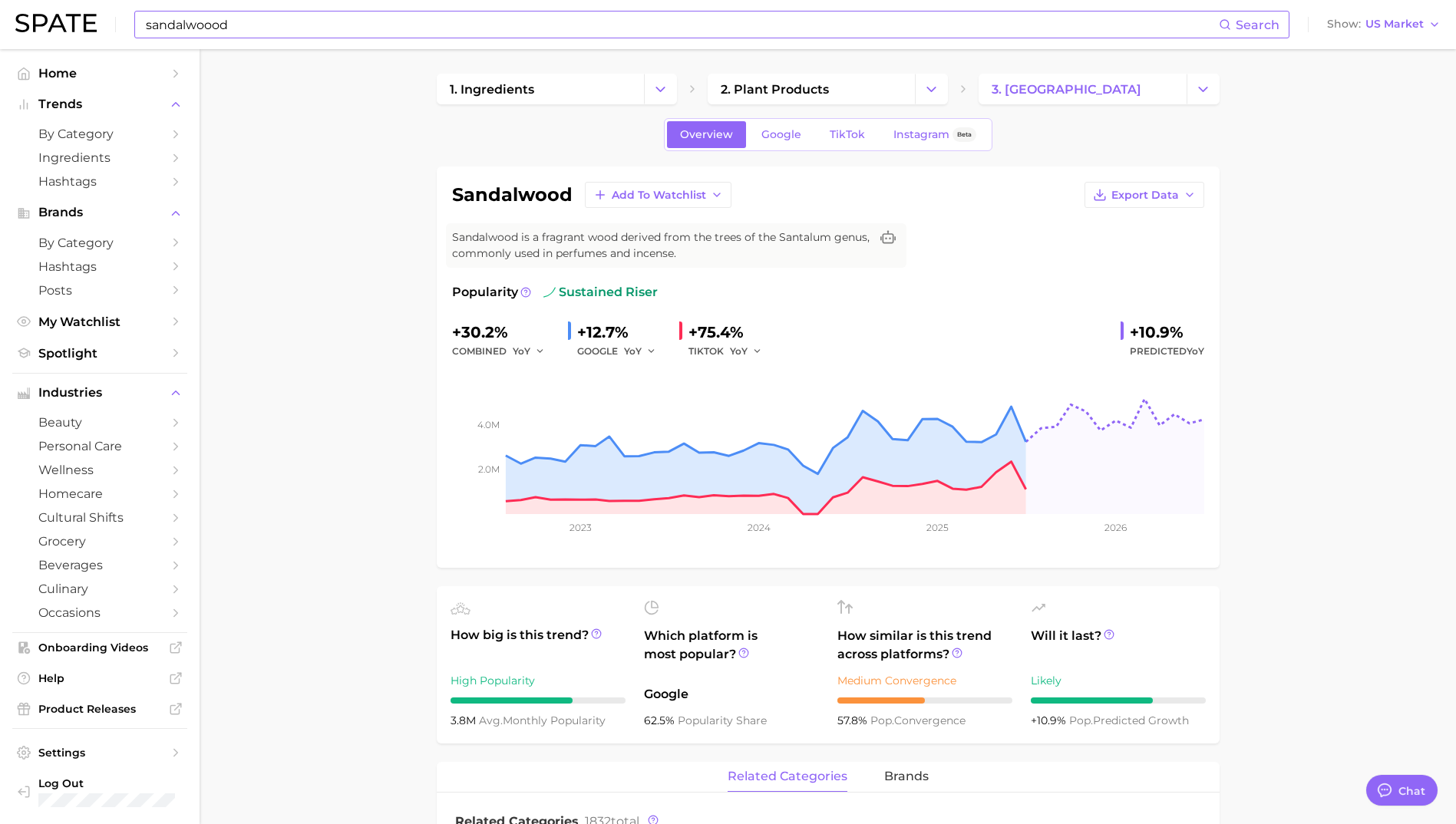
click at [250, 33] on input "sandalwoood" at bounding box center [682, 24] width 1075 height 26
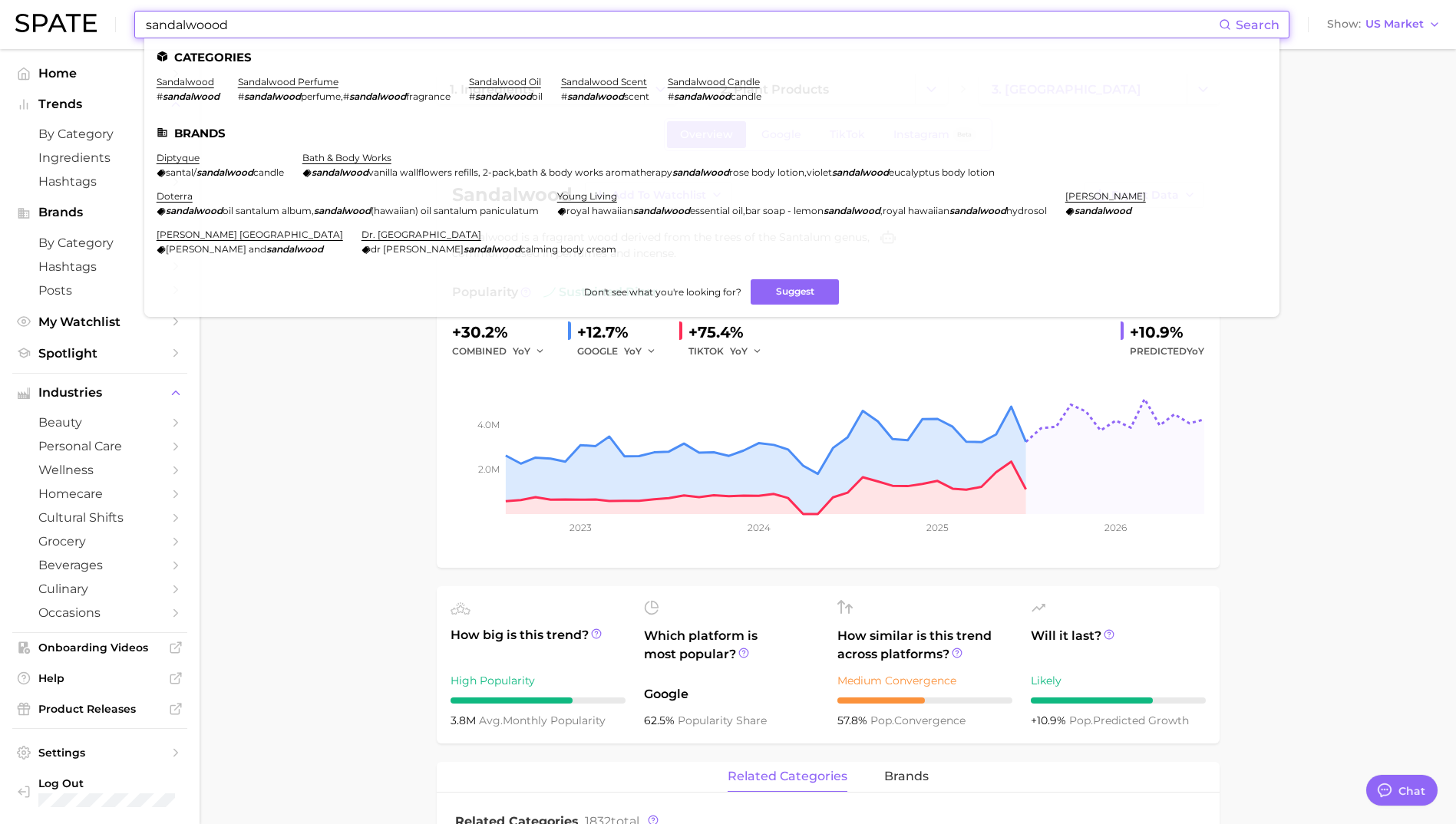
click at [250, 33] on input "sandalwoood" at bounding box center [682, 24] width 1075 height 26
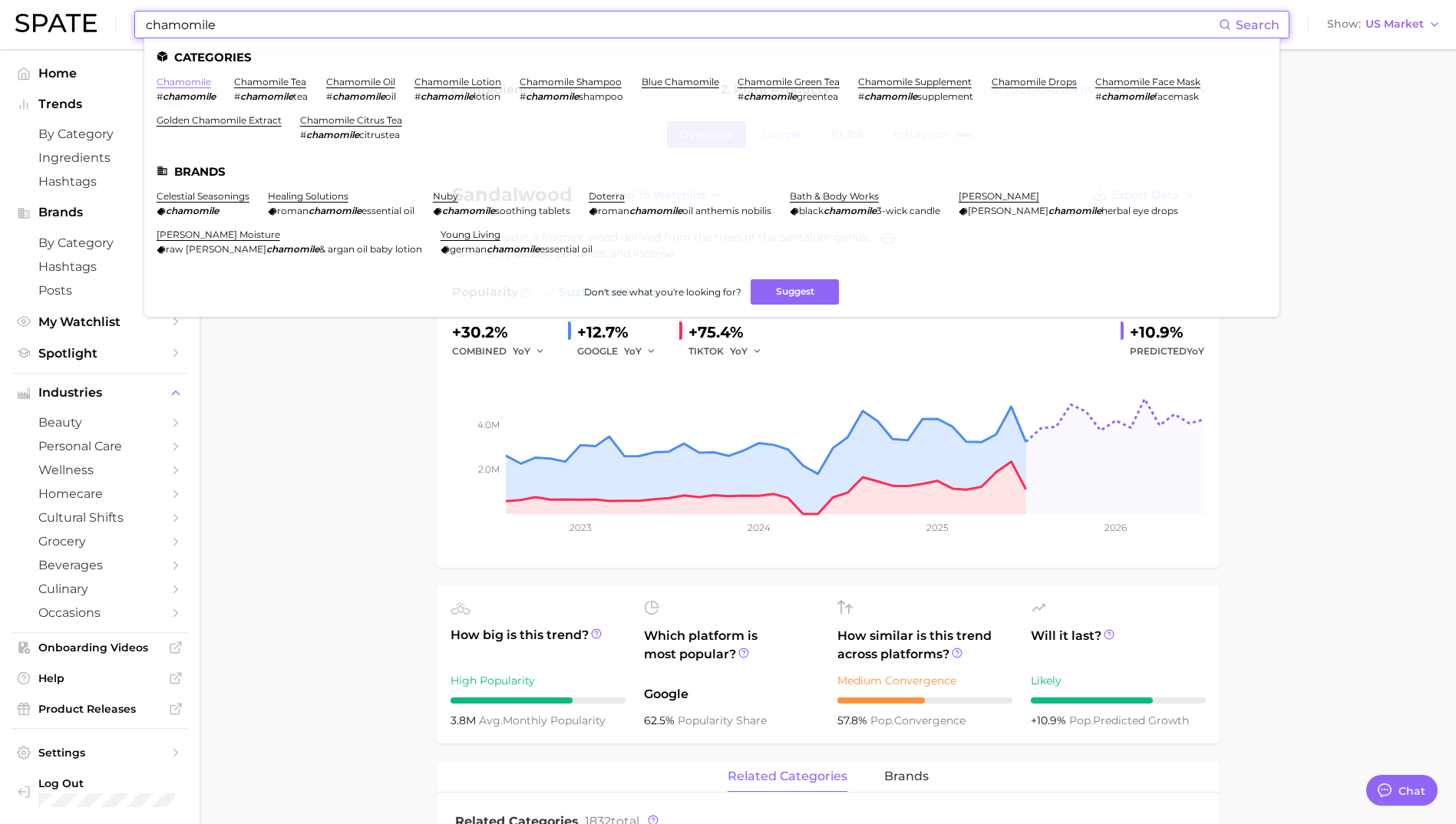
type input "chamomile"
click at [178, 81] on link "chamomile" at bounding box center [183, 81] width 54 height 12
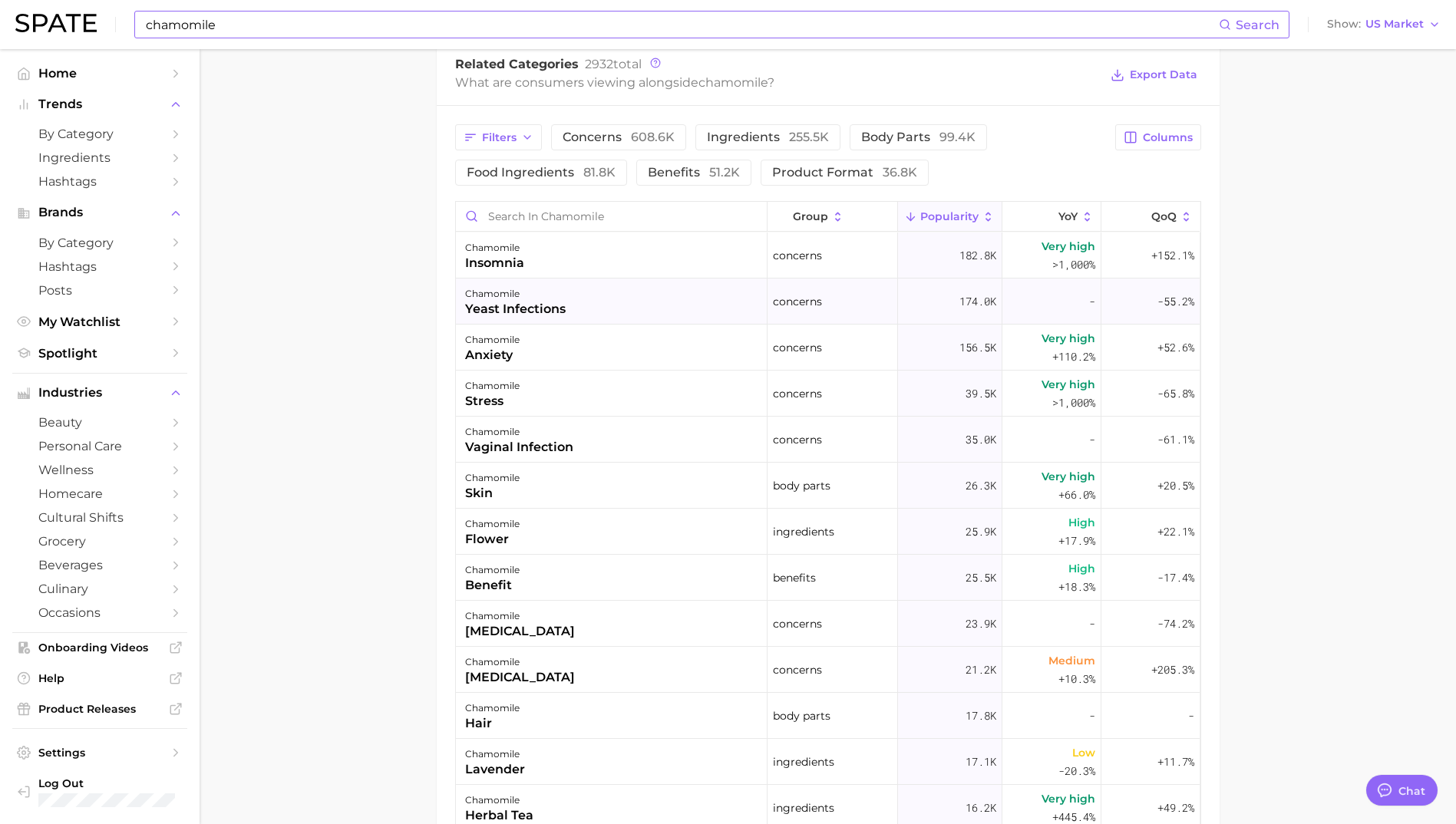
scroll to position [767, 0]
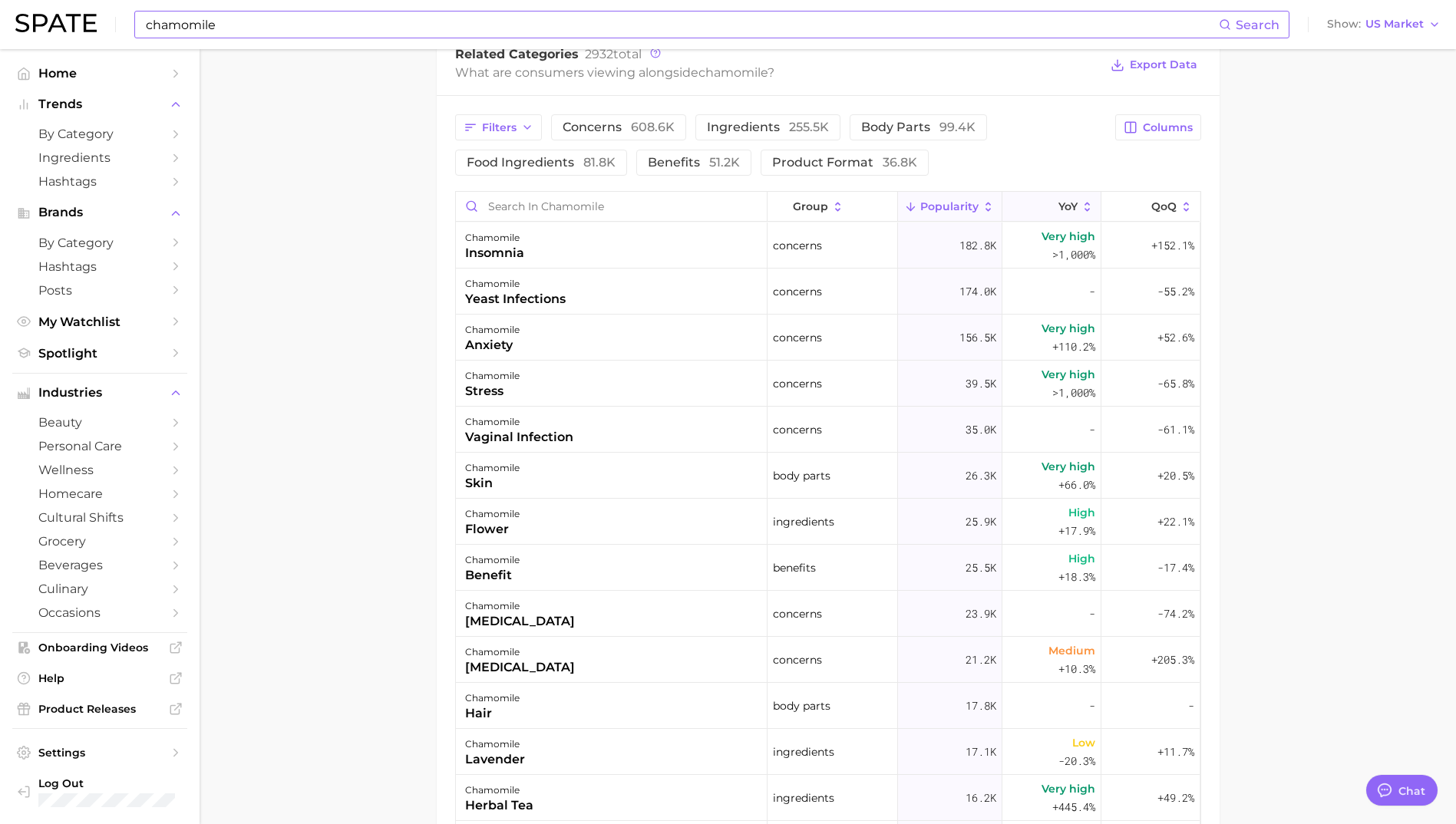
click at [1059, 212] on span "YoY" at bounding box center [1067, 206] width 19 height 12
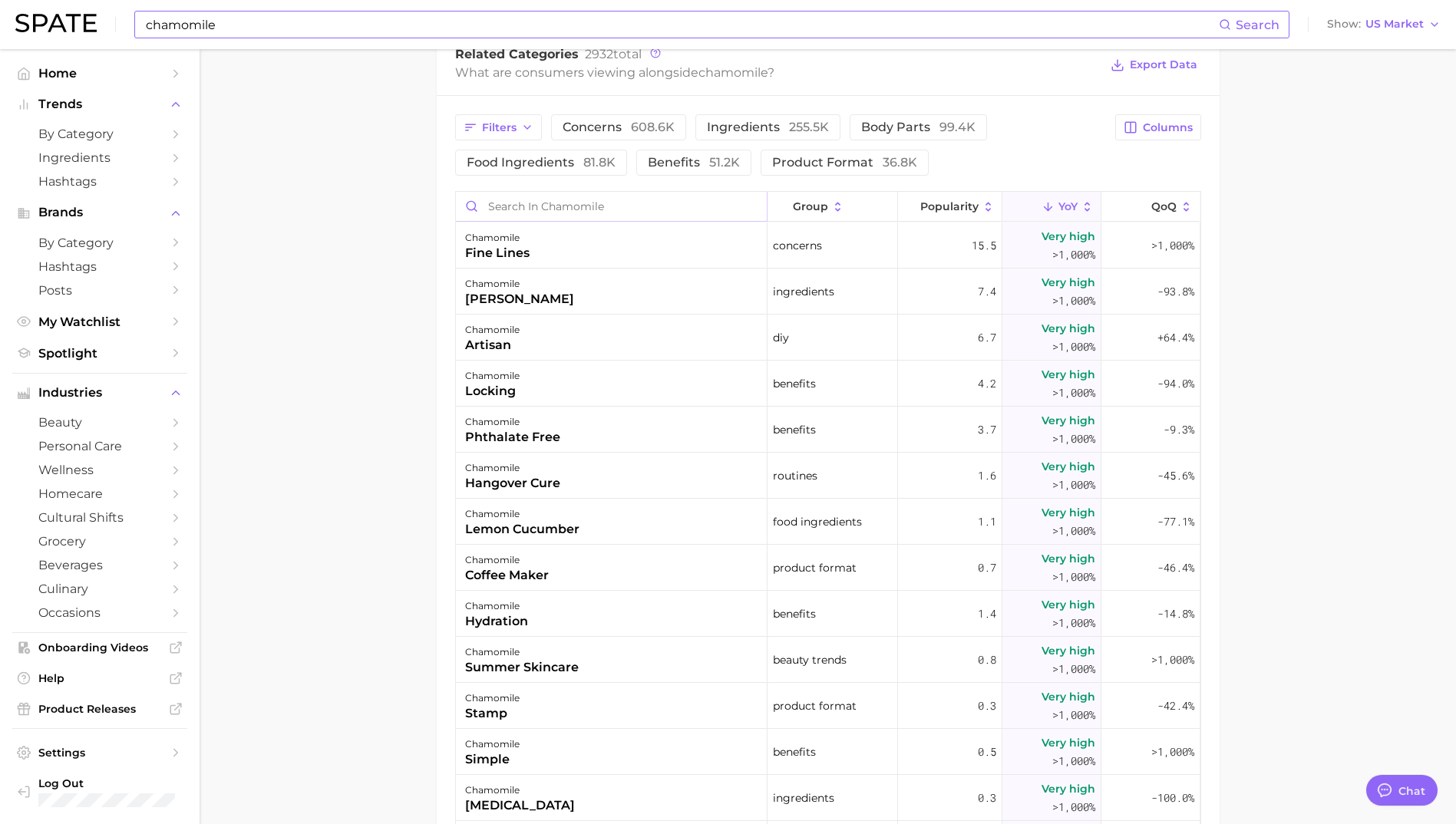
click at [598, 206] on input "Search in chamomile" at bounding box center [611, 206] width 311 height 29
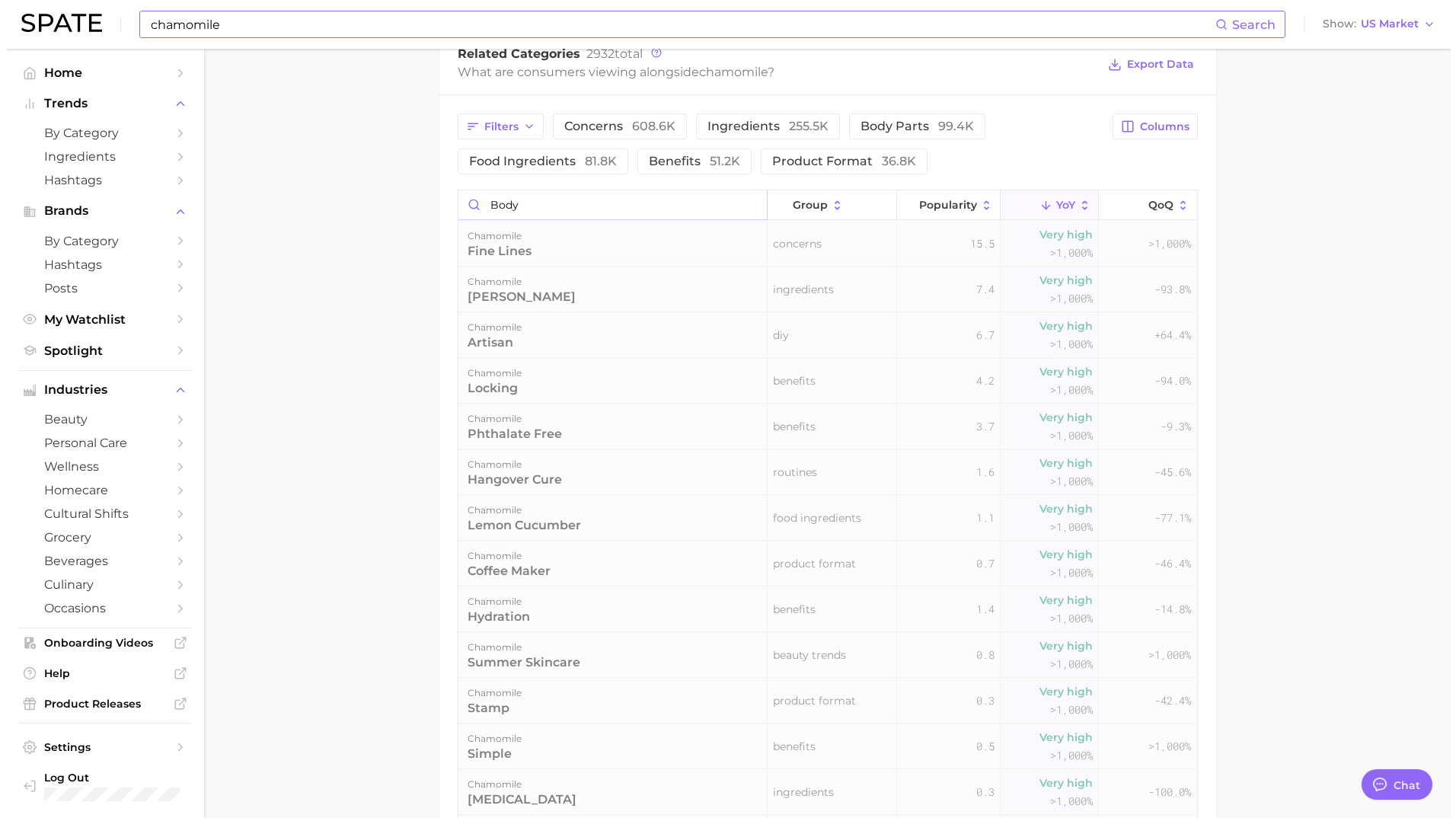
scroll to position [735, 0]
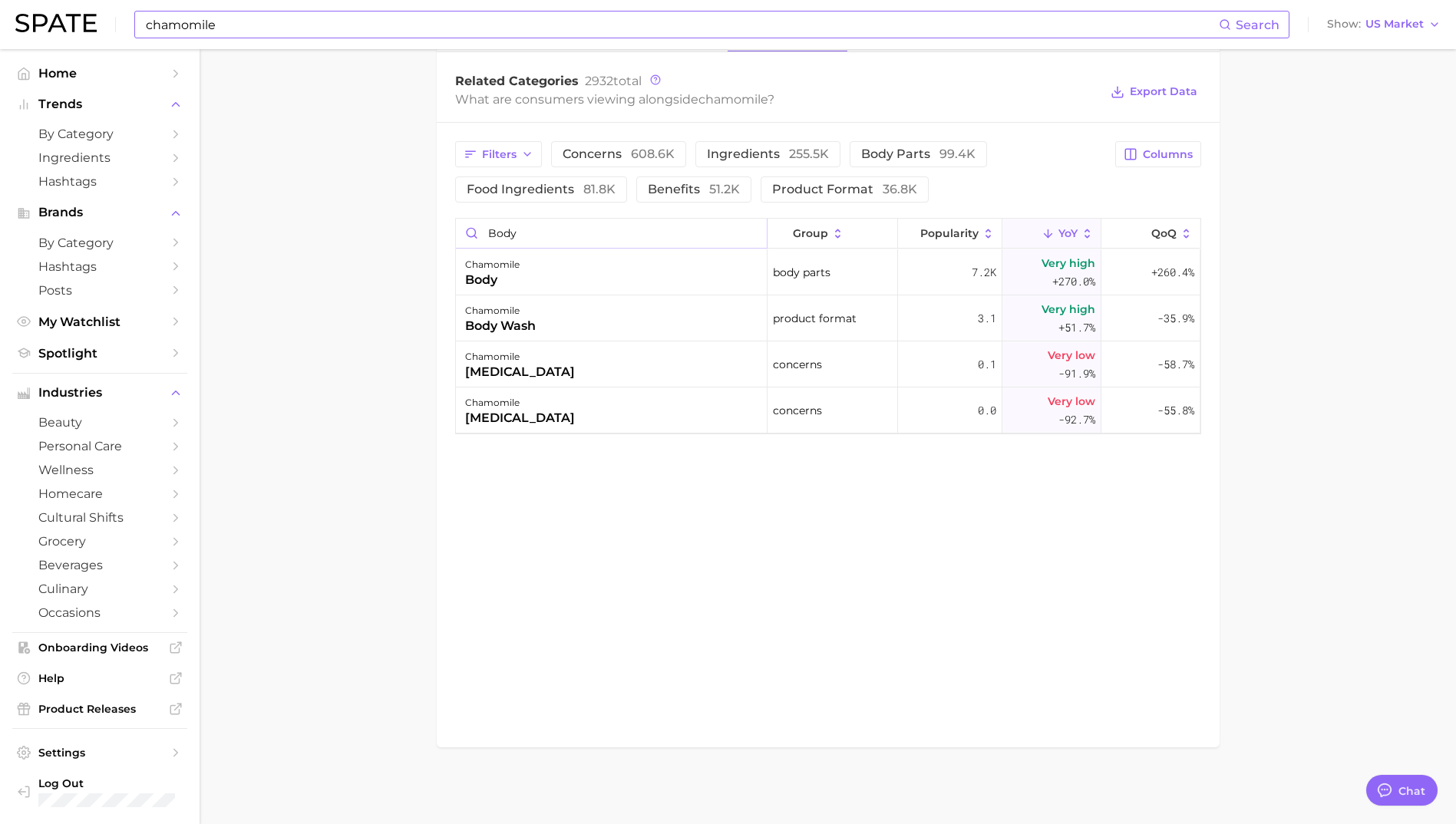
type input "body"
click at [513, 272] on div "chamomile" at bounding box center [492, 264] width 54 height 19
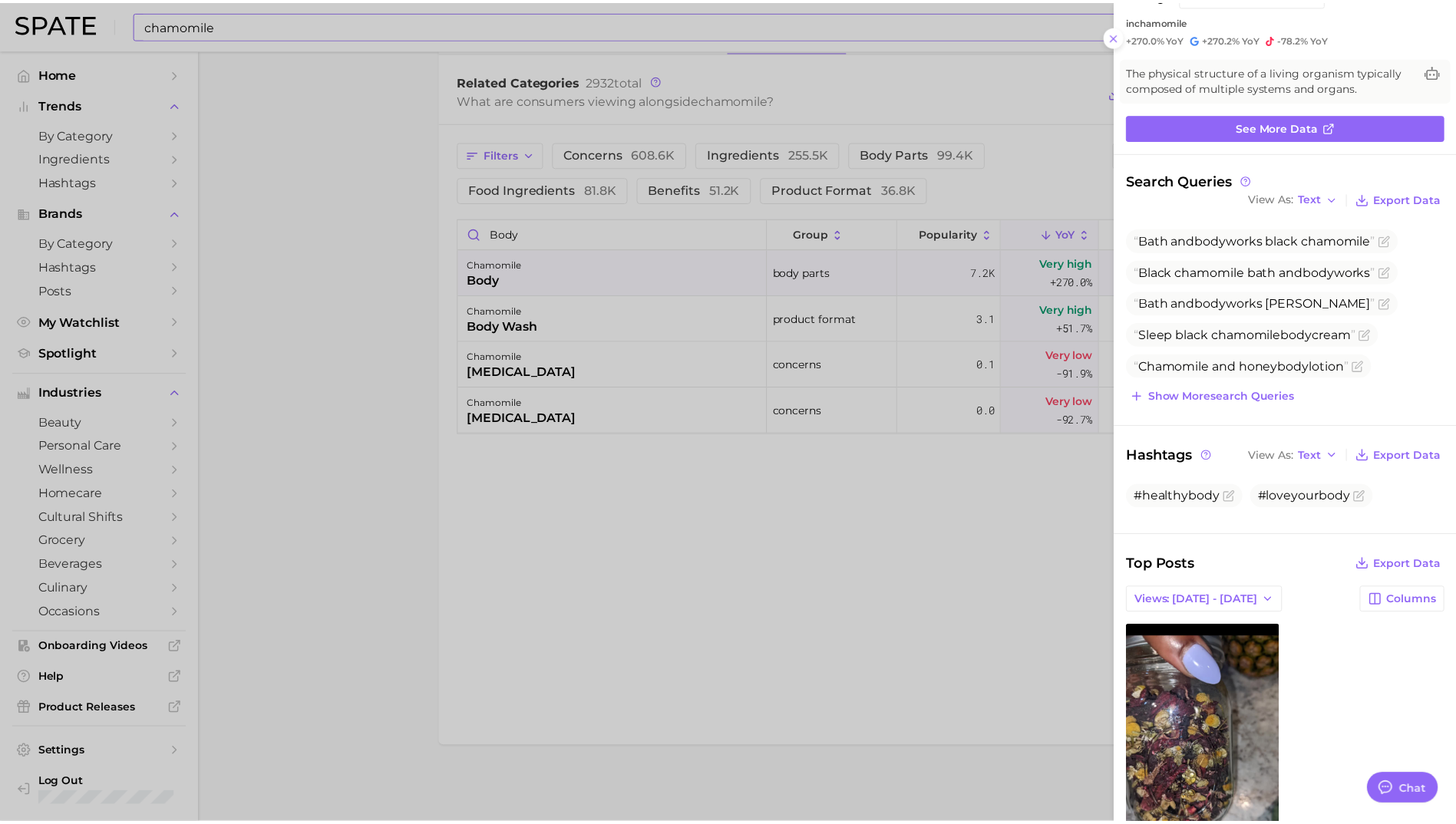
scroll to position [0, 0]
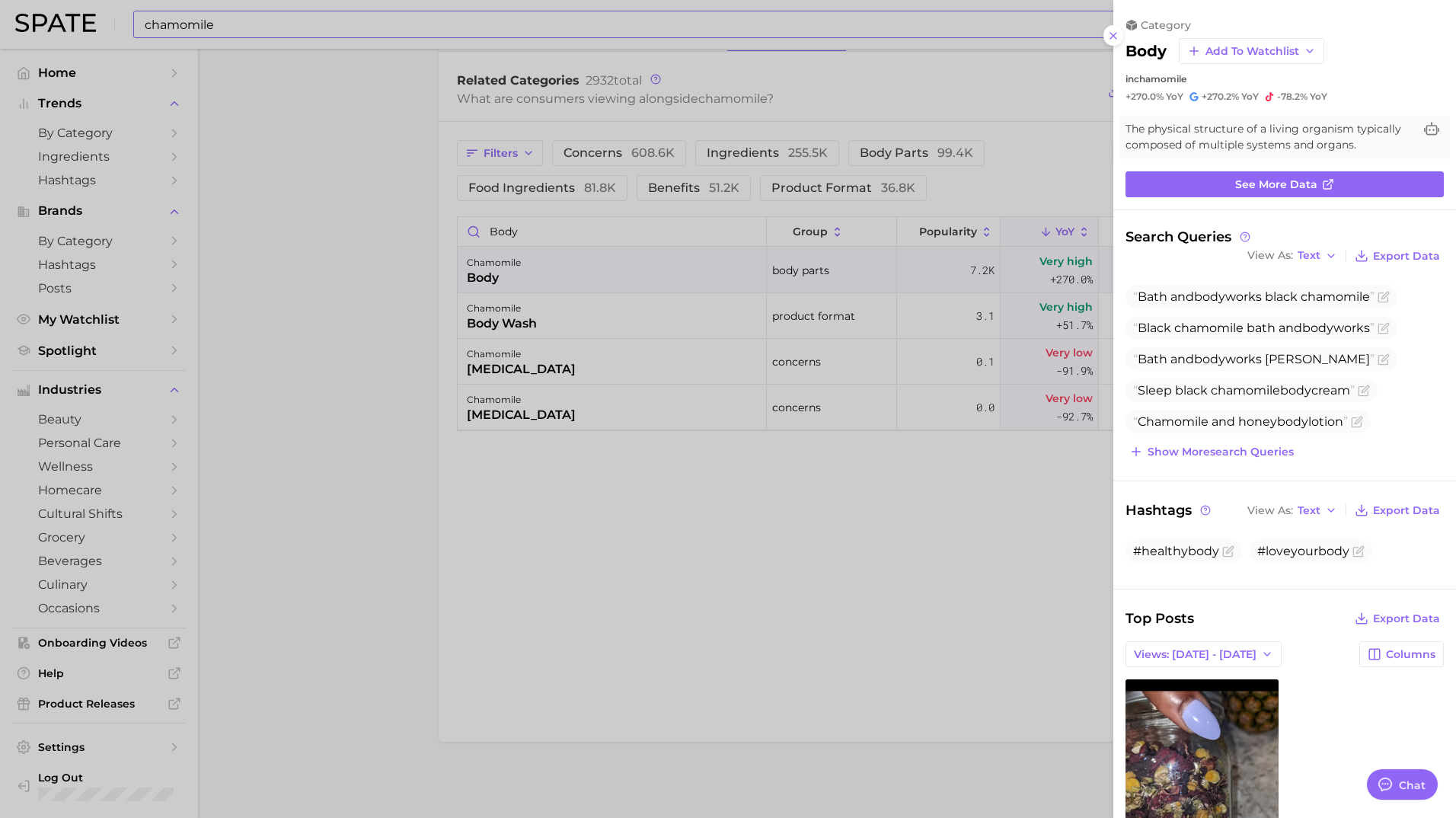
click at [927, 534] on div at bounding box center [728, 409] width 1456 height 818
